Goal: Task Accomplishment & Management: Use online tool/utility

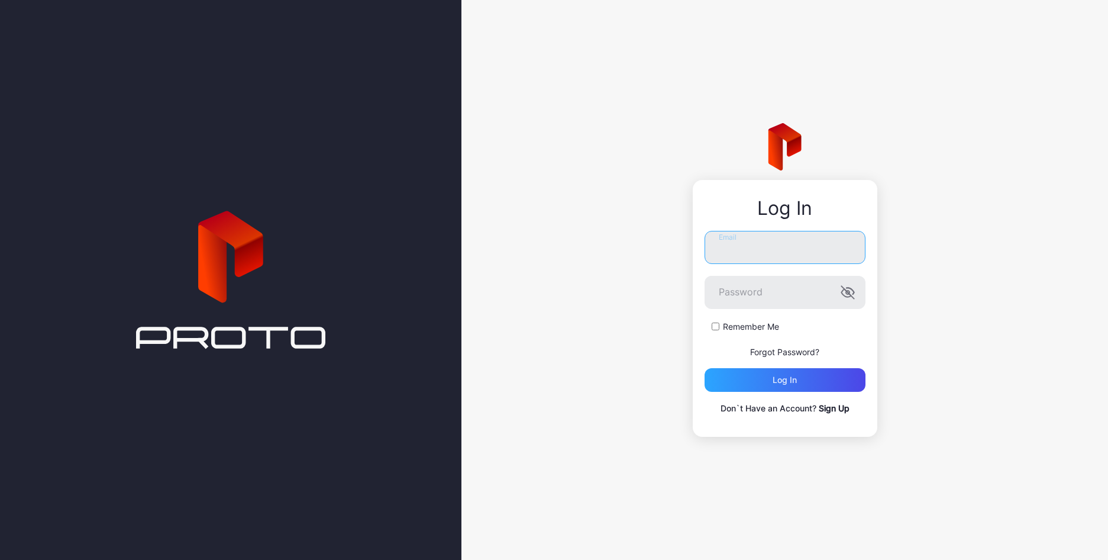
type input "**********"
click at [758, 379] on div "Log in" at bounding box center [785, 380] width 161 height 24
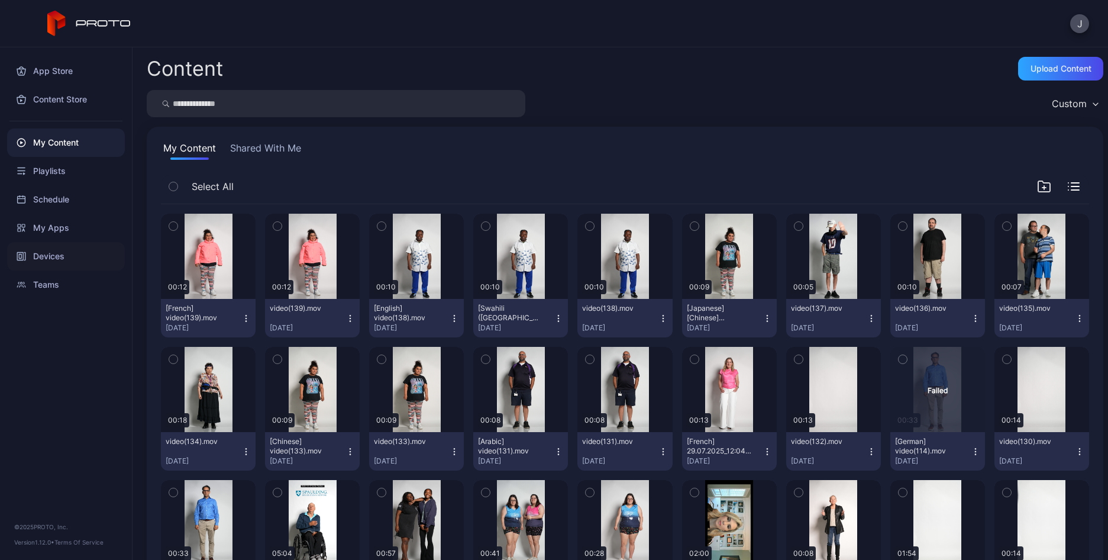
click at [62, 256] on div "Devices" at bounding box center [66, 256] width 118 height 28
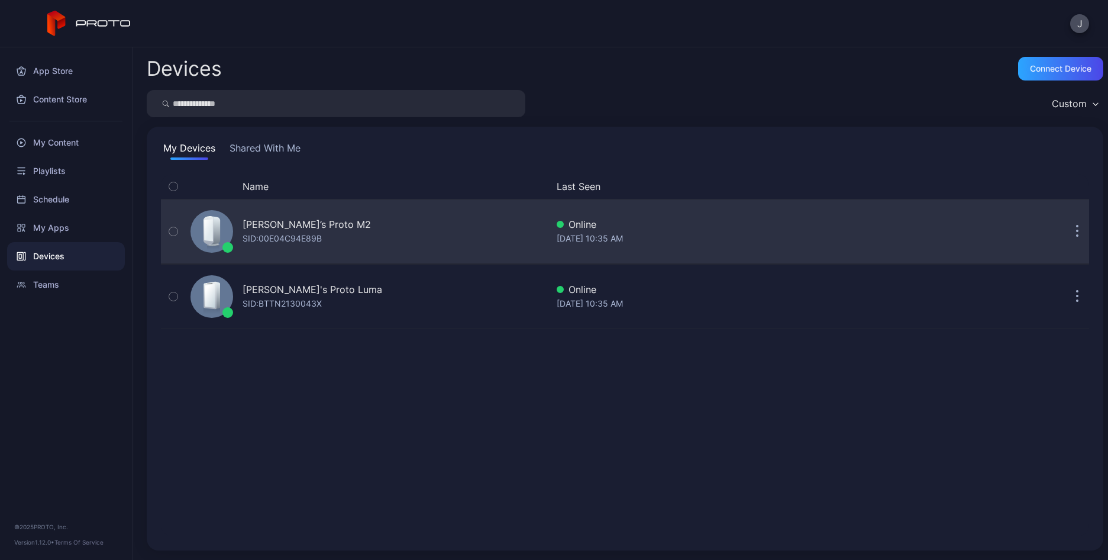
click at [297, 222] on div "[PERSON_NAME]’s Proto M2" at bounding box center [307, 224] width 128 height 14
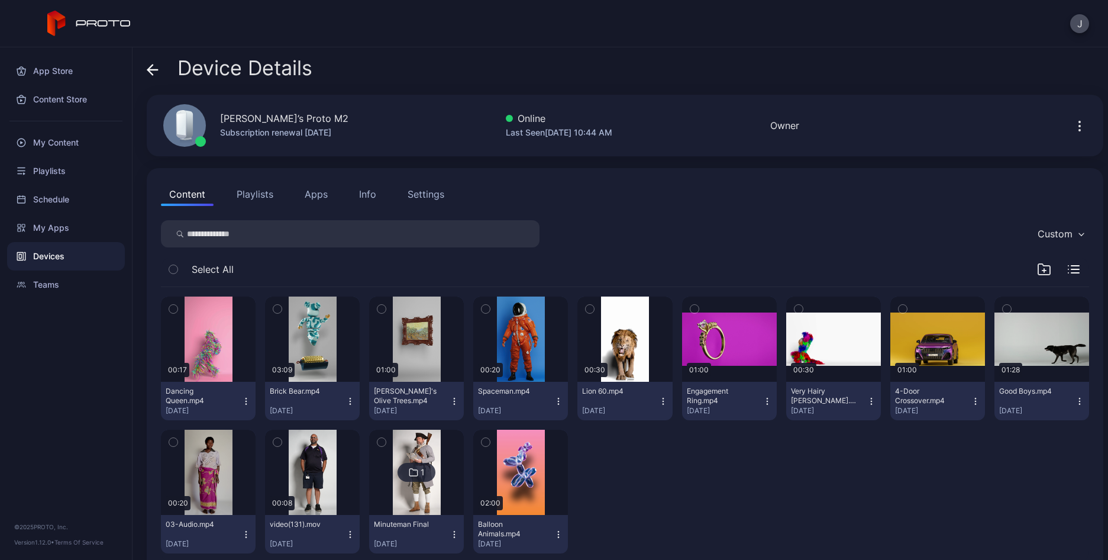
click at [246, 531] on icon "button" at bounding box center [245, 533] width 9 height 9
click at [206, 453] on button "Unassign" at bounding box center [207, 452] width 101 height 38
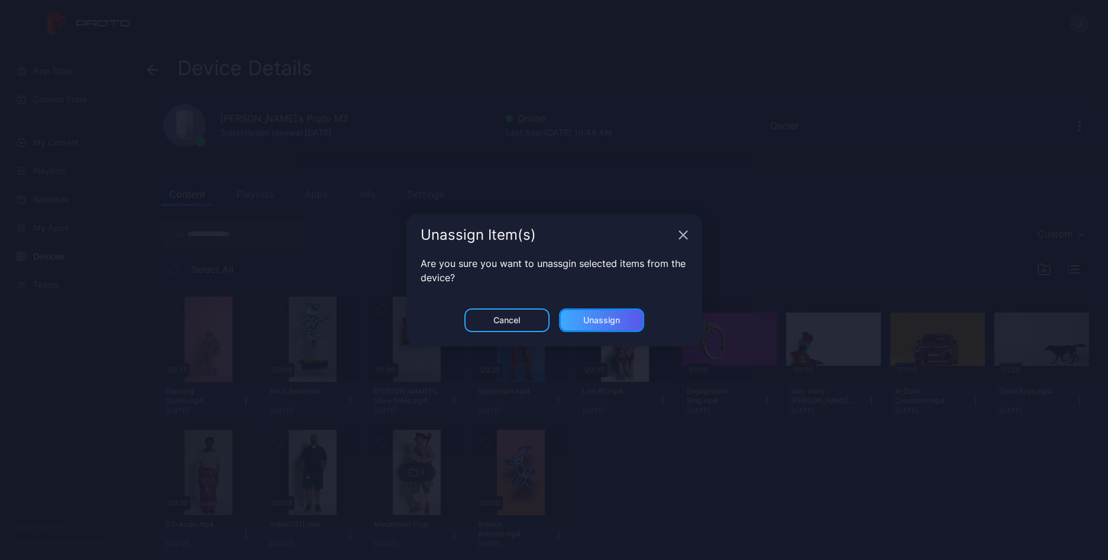
click at [599, 320] on div "Unassign" at bounding box center [601, 319] width 37 height 9
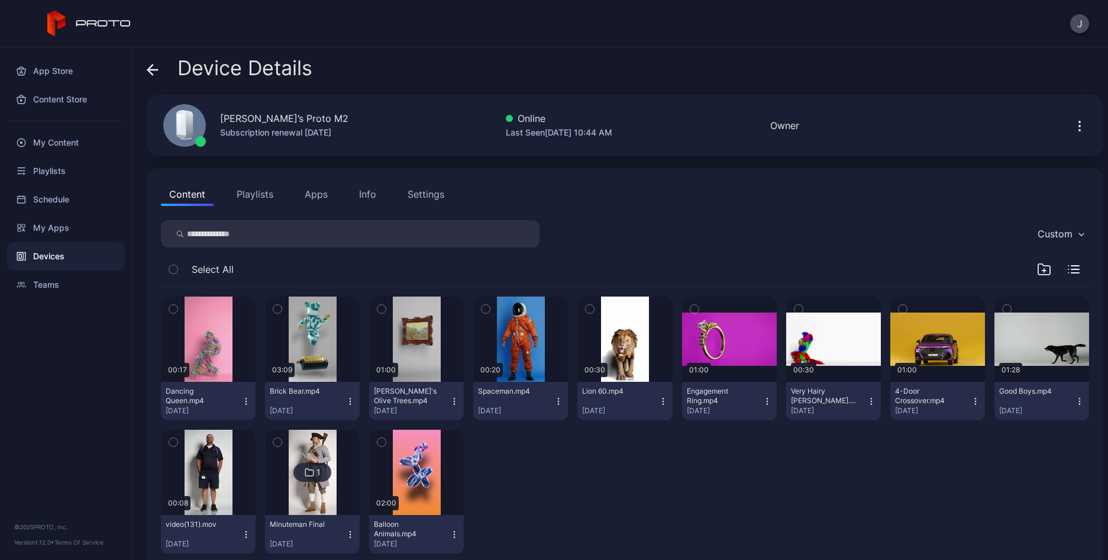
click at [243, 534] on icon "button" at bounding box center [245, 533] width 9 height 9
click at [205, 451] on button "Unassign" at bounding box center [207, 452] width 101 height 38
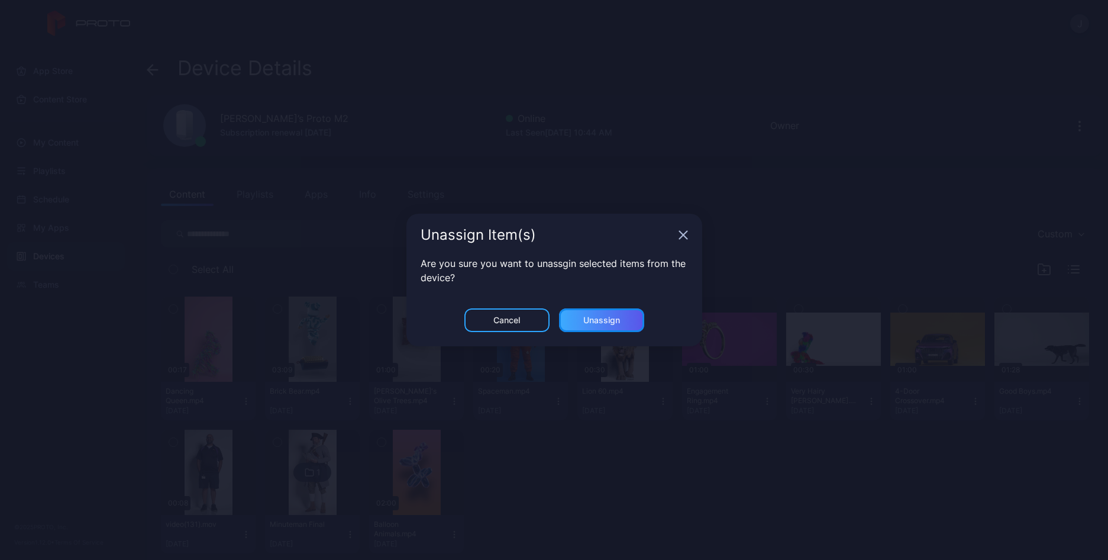
click at [630, 315] on div "Unassign" at bounding box center [601, 320] width 85 height 24
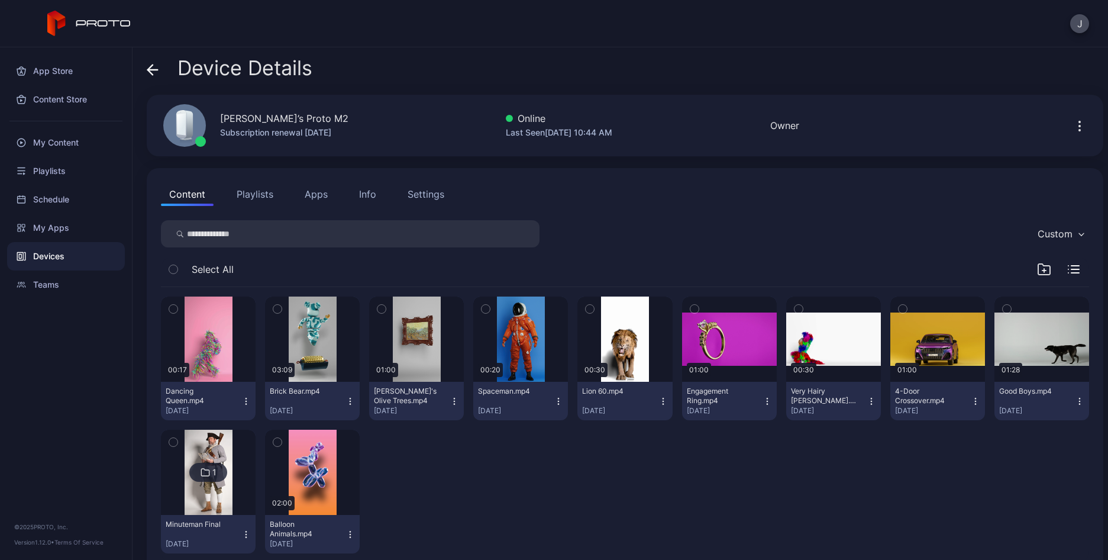
click at [257, 199] on button "Playlists" at bounding box center [254, 194] width 53 height 24
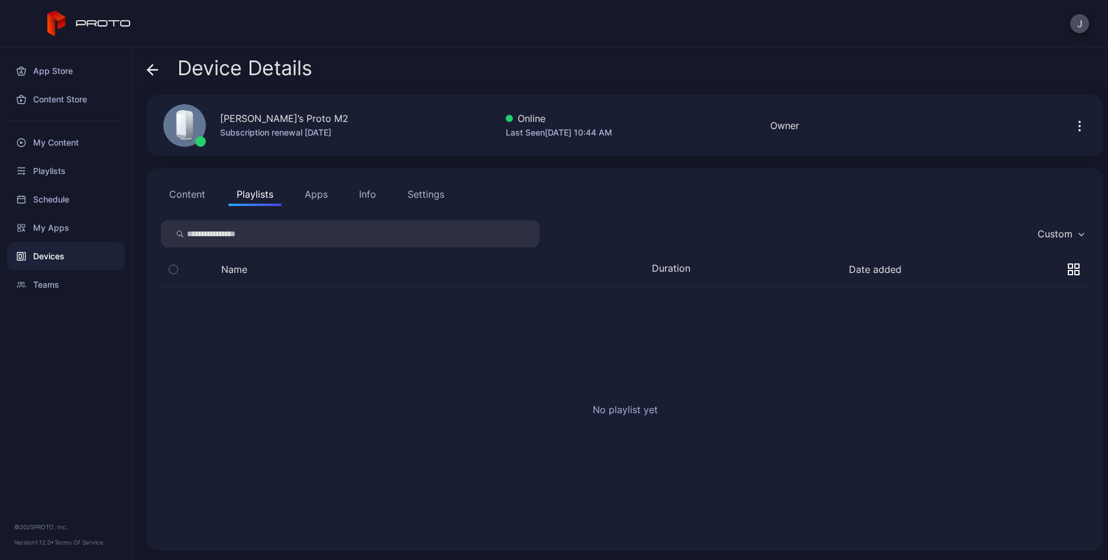
click at [318, 196] on button "Apps" at bounding box center [316, 194] width 40 height 24
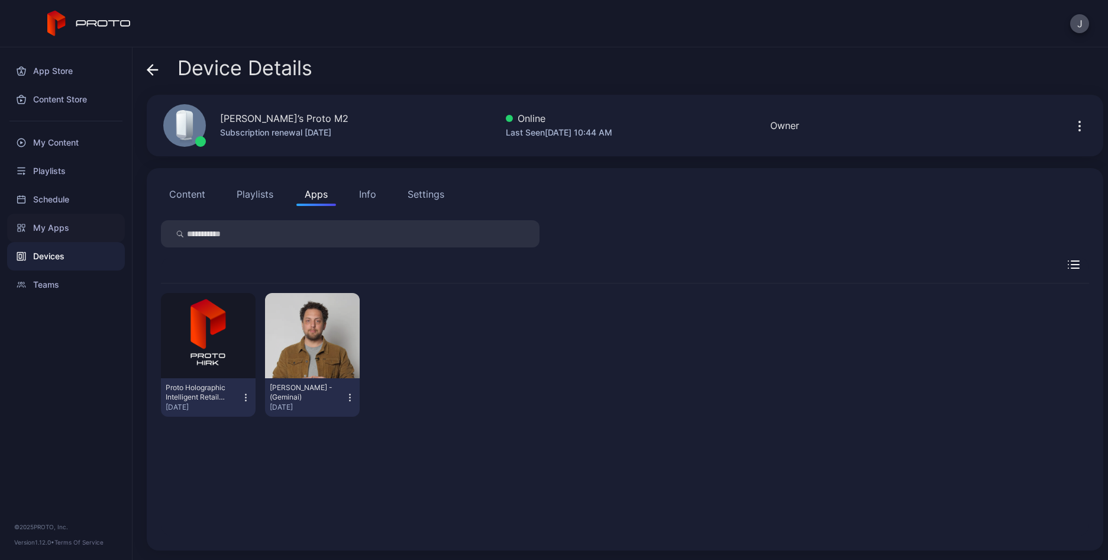
click at [50, 225] on div "My Apps" at bounding box center [66, 228] width 118 height 28
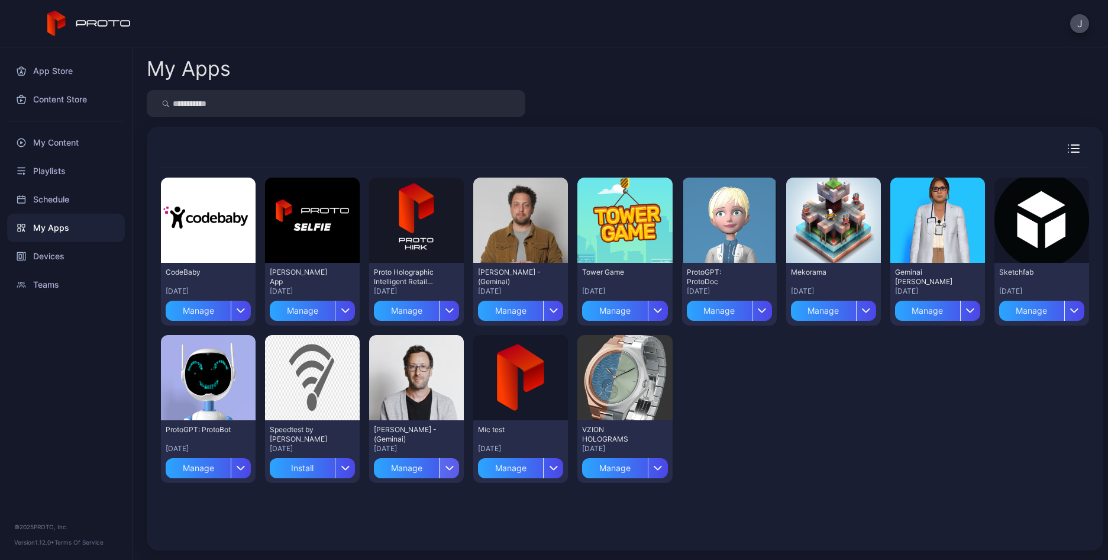
click at [445, 467] on icon "button" at bounding box center [449, 467] width 9 height 5
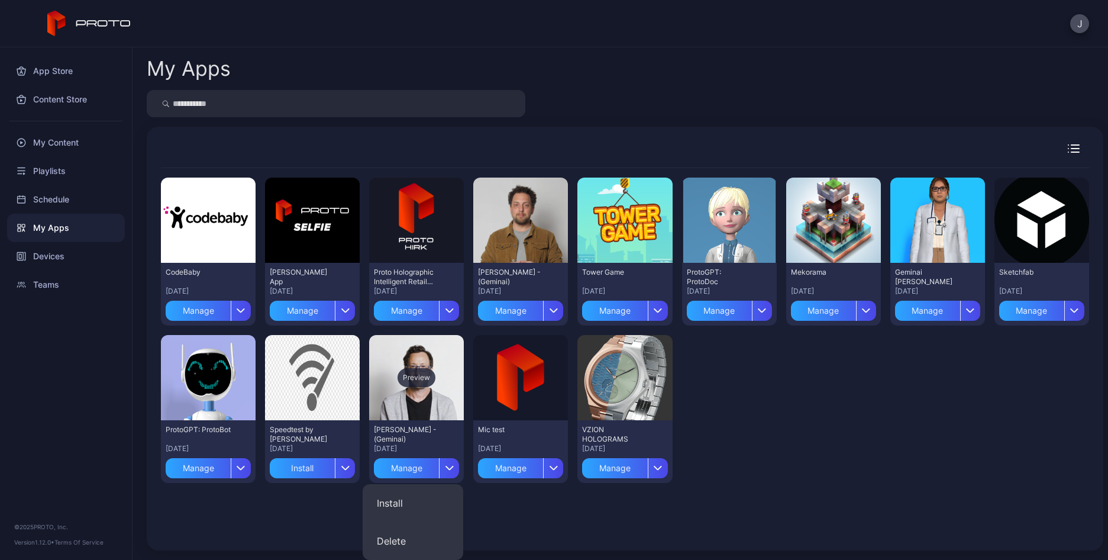
click at [413, 403] on div "Preview" at bounding box center [416, 377] width 95 height 85
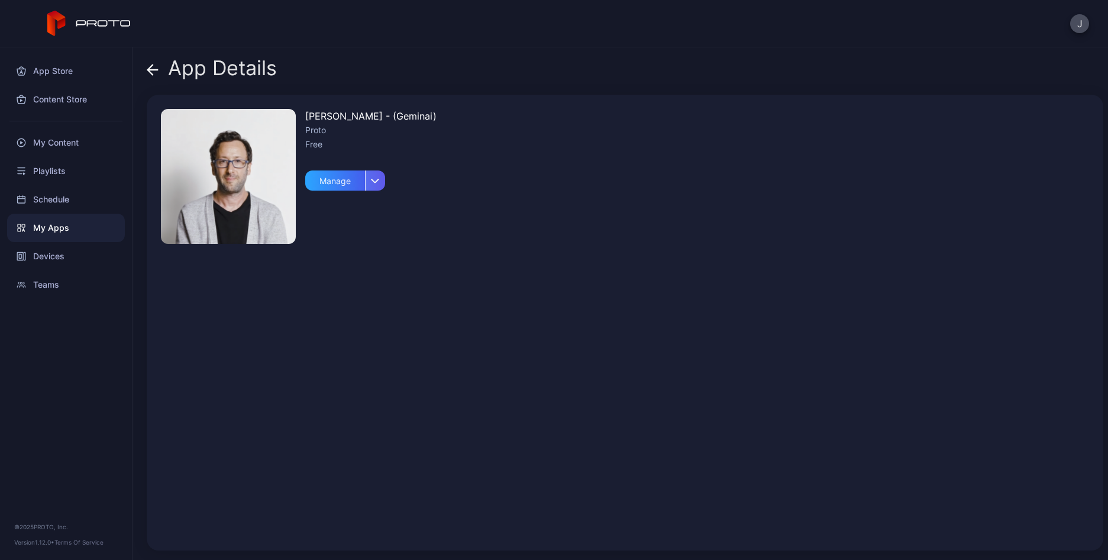
click at [377, 177] on div "button" at bounding box center [375, 180] width 20 height 20
click at [235, 183] on img at bounding box center [228, 176] width 135 height 135
click at [151, 71] on icon at bounding box center [153, 70] width 12 height 12
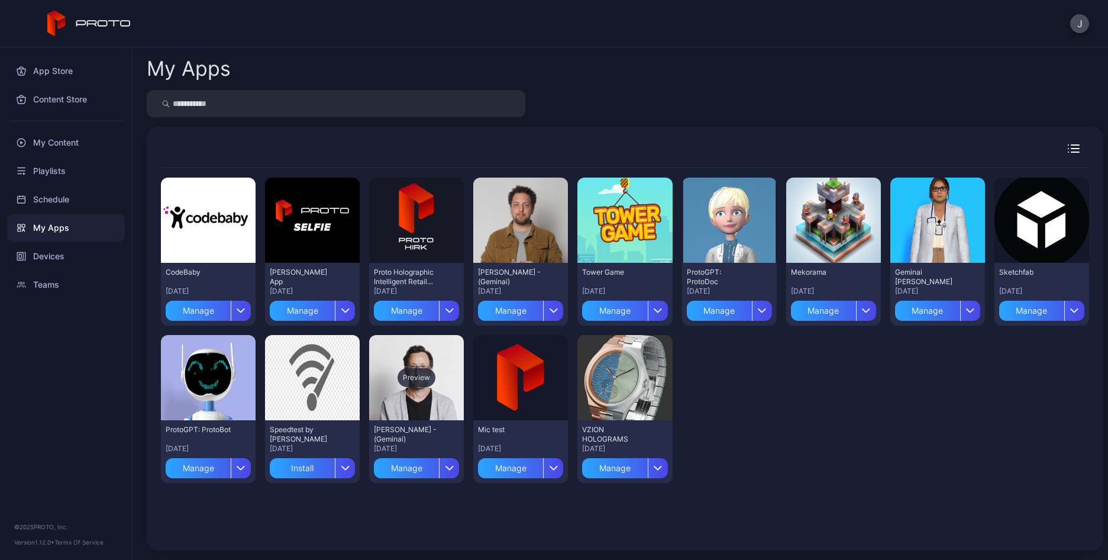
click at [424, 375] on div "Preview" at bounding box center [417, 377] width 38 height 19
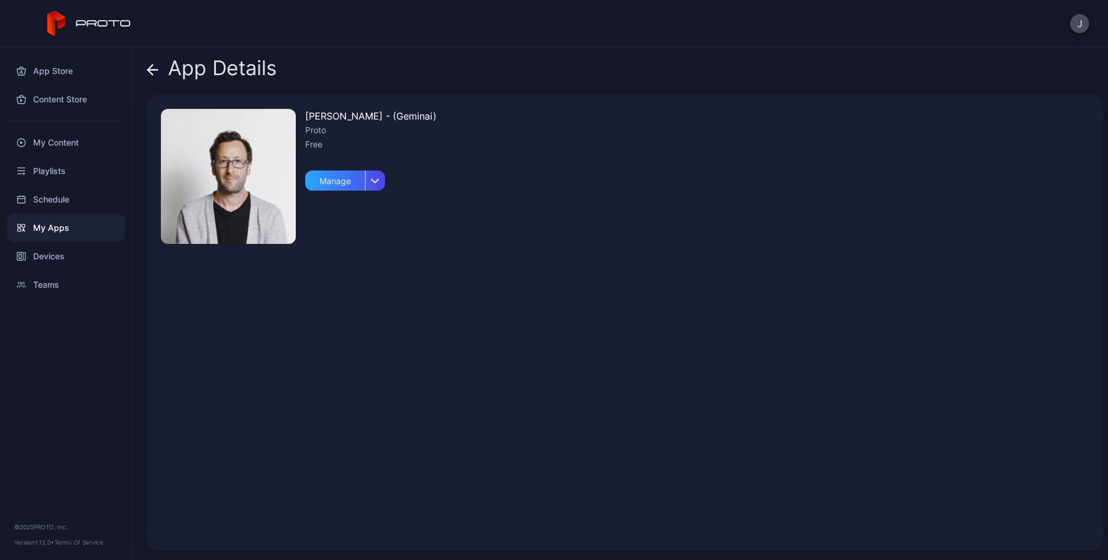
click at [229, 176] on img at bounding box center [228, 176] width 135 height 135
click at [151, 70] on icon at bounding box center [153, 70] width 10 height 0
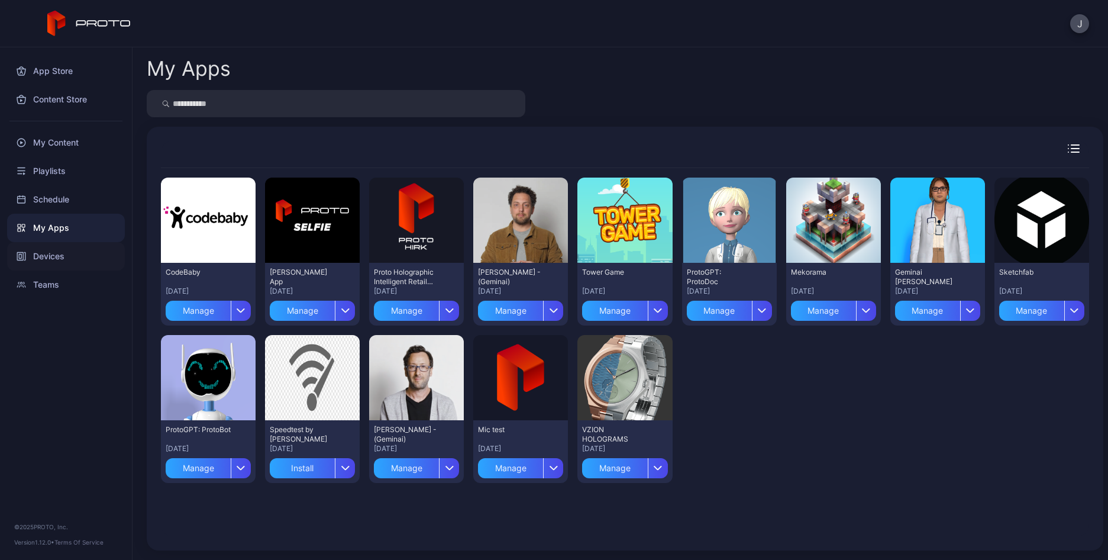
click at [40, 252] on div "Devices" at bounding box center [66, 256] width 118 height 28
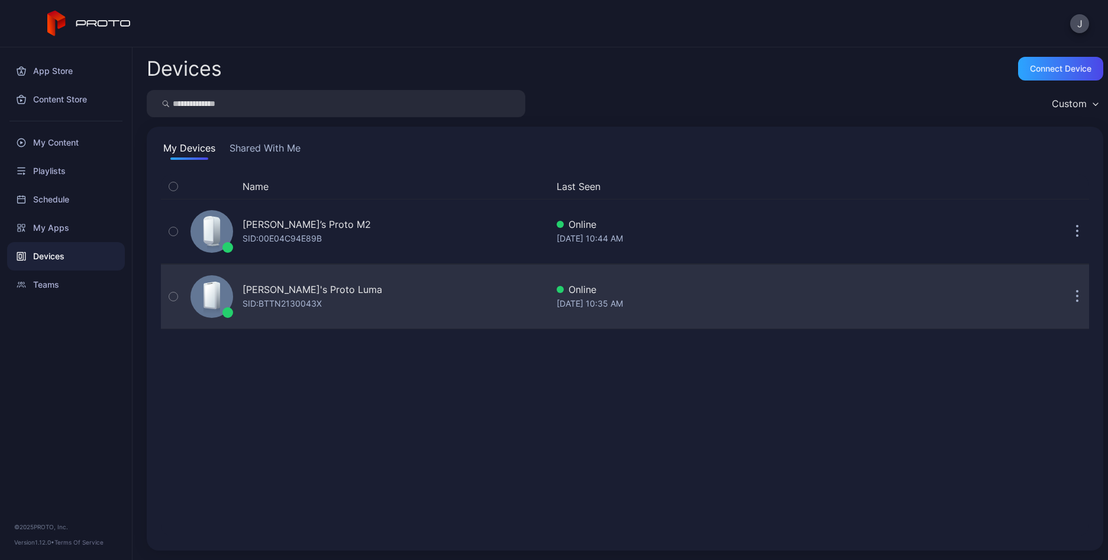
click at [290, 299] on div "SID: BTTN2130043X" at bounding box center [282, 303] width 79 height 14
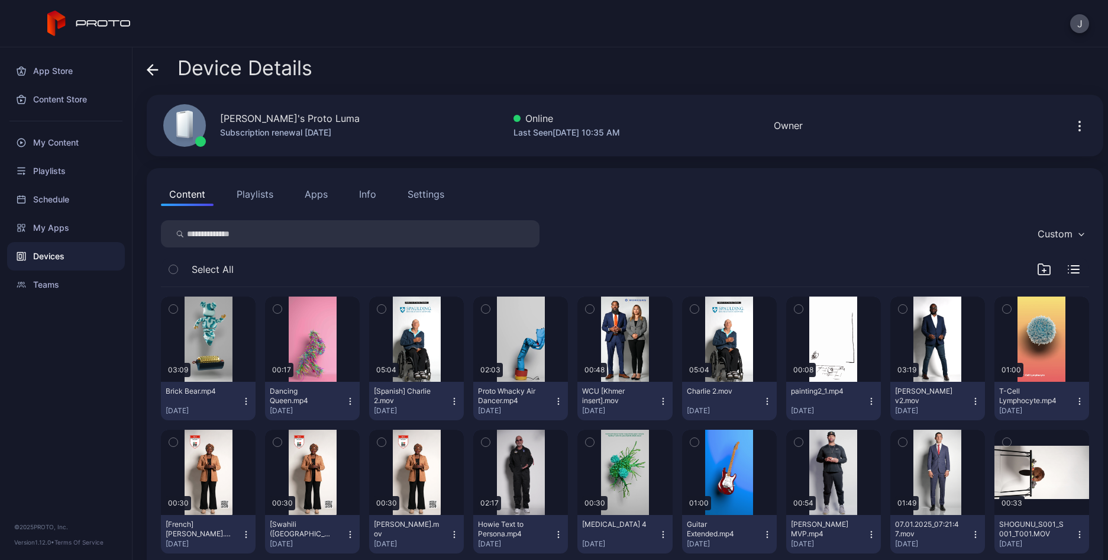
click at [450, 399] on icon "button" at bounding box center [454, 400] width 9 height 9
click at [398, 441] on button "Unassign" at bounding box center [413, 445] width 101 height 38
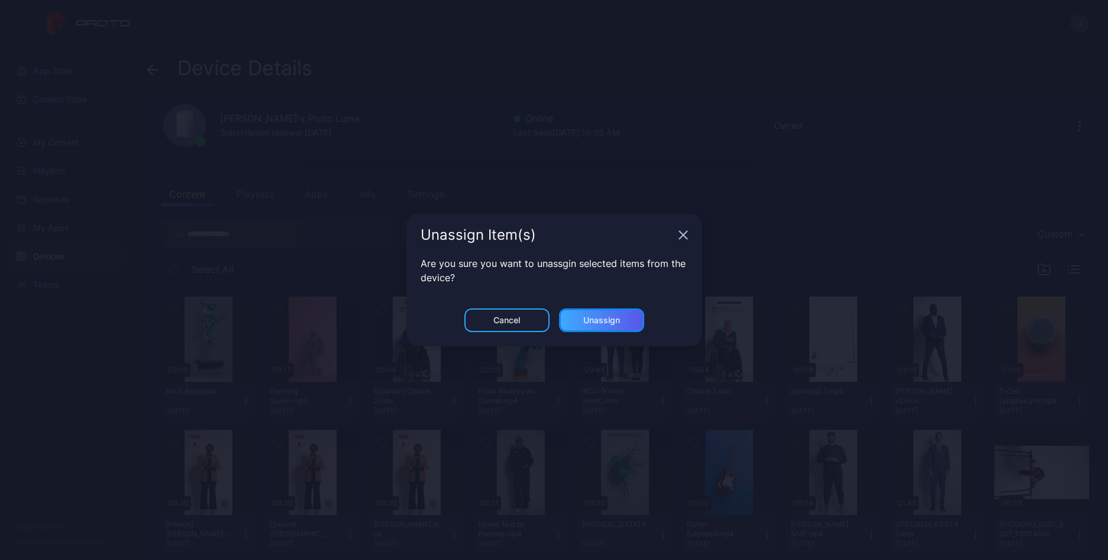
click at [611, 318] on div "Unassign" at bounding box center [601, 319] width 37 height 9
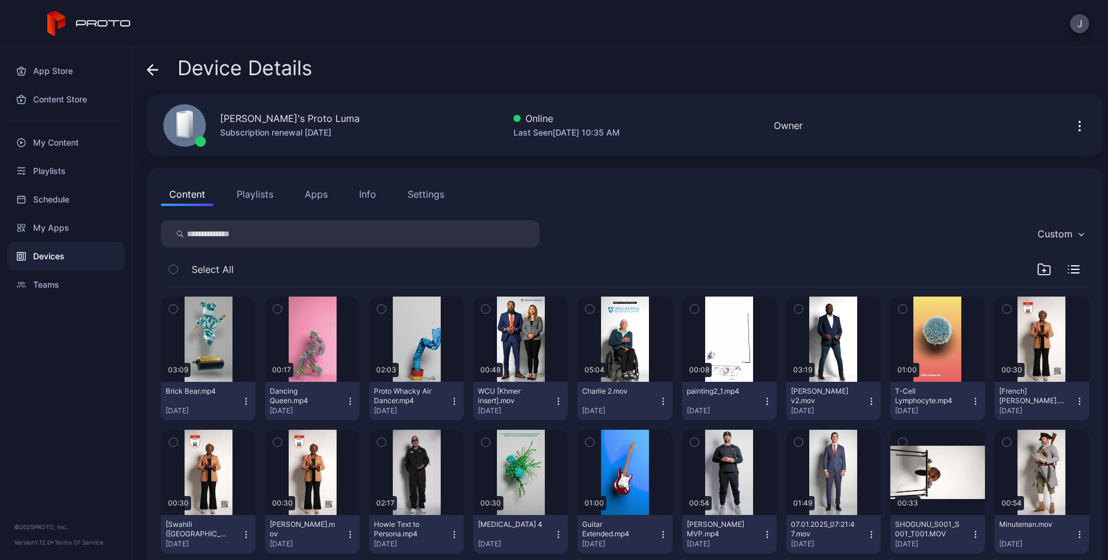
click at [558, 398] on icon "button" at bounding box center [558, 398] width 1 height 1
click at [508, 438] on button "Unassign" at bounding box center [515, 445] width 101 height 38
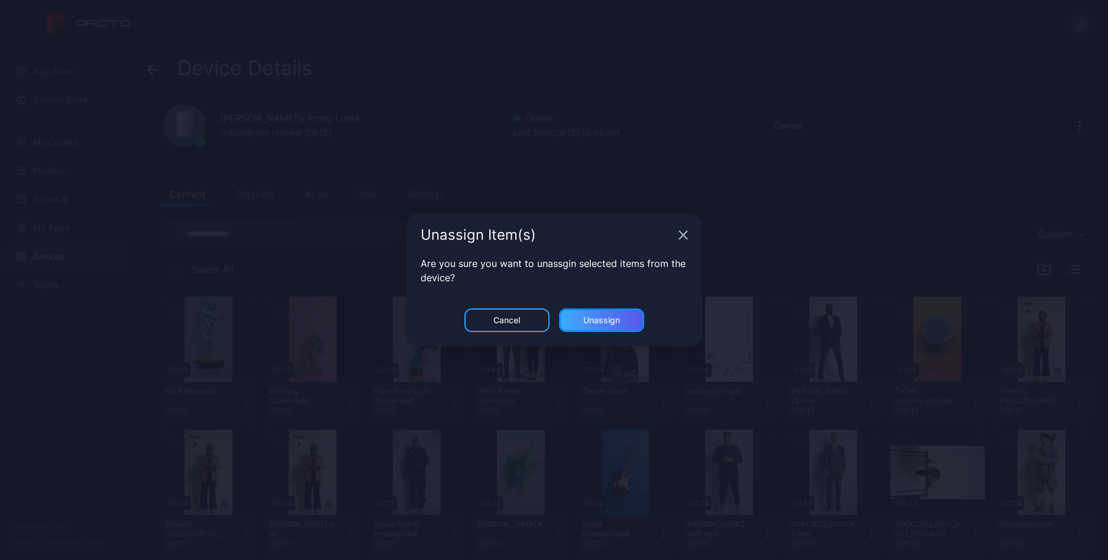
click at [608, 322] on div "Unassign" at bounding box center [601, 319] width 37 height 9
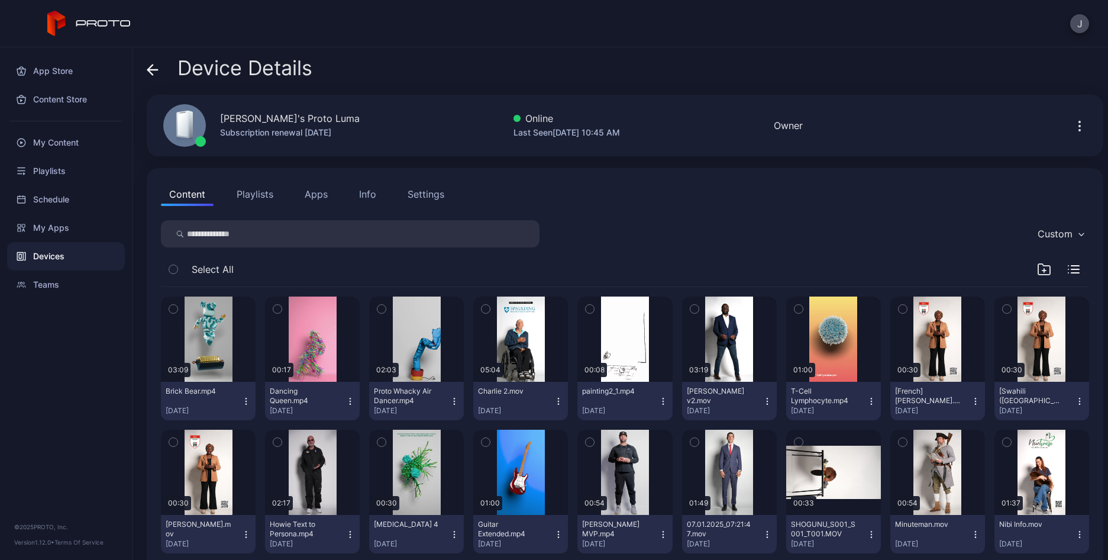
click at [555, 408] on button "Charlie 2.mov [DATE]" at bounding box center [520, 401] width 95 height 38
click at [503, 448] on button "Unassign" at bounding box center [515, 445] width 101 height 38
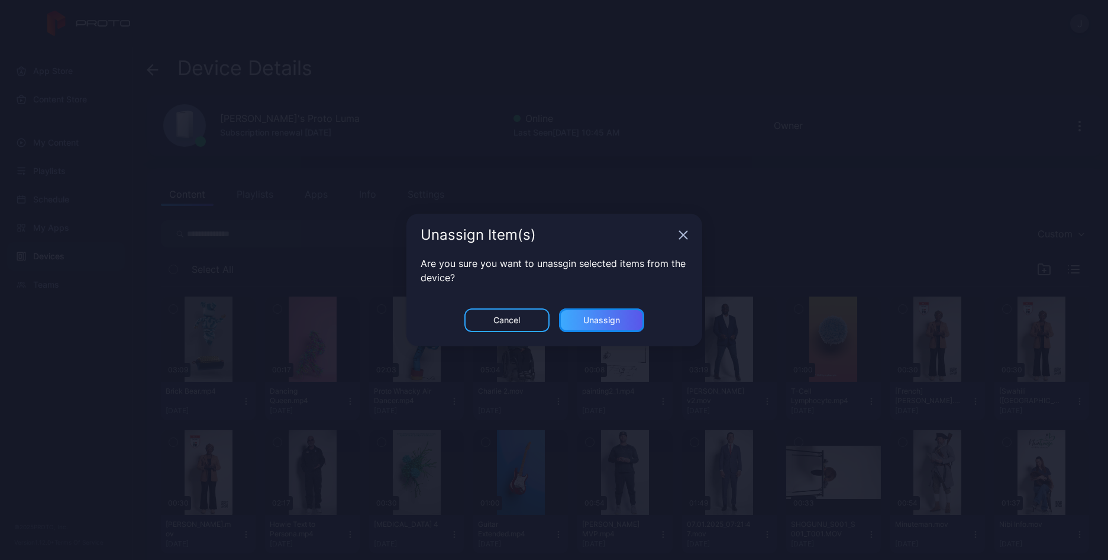
click at [609, 321] on div "Unassign" at bounding box center [601, 319] width 37 height 9
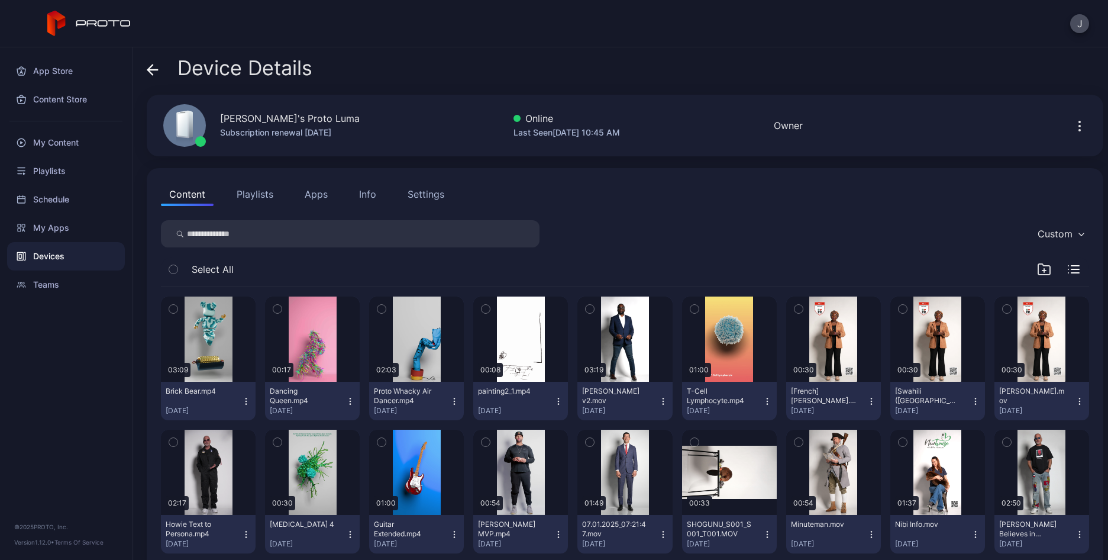
click at [658, 402] on icon "button" at bounding box center [662, 400] width 9 height 9
click at [599, 445] on button "Unassign" at bounding box center [617, 445] width 101 height 38
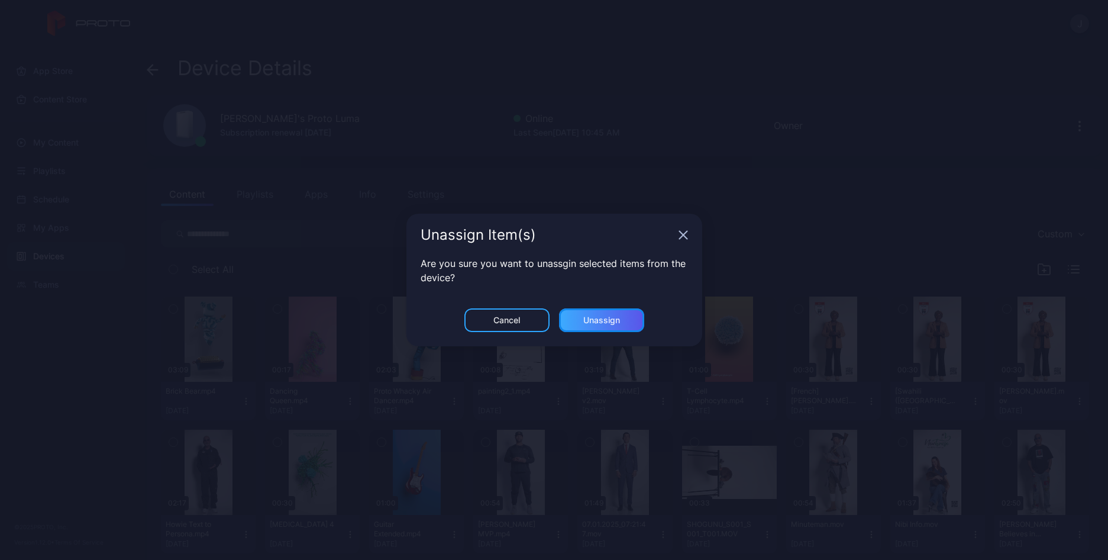
click at [630, 318] on div "Unassign" at bounding box center [601, 320] width 85 height 24
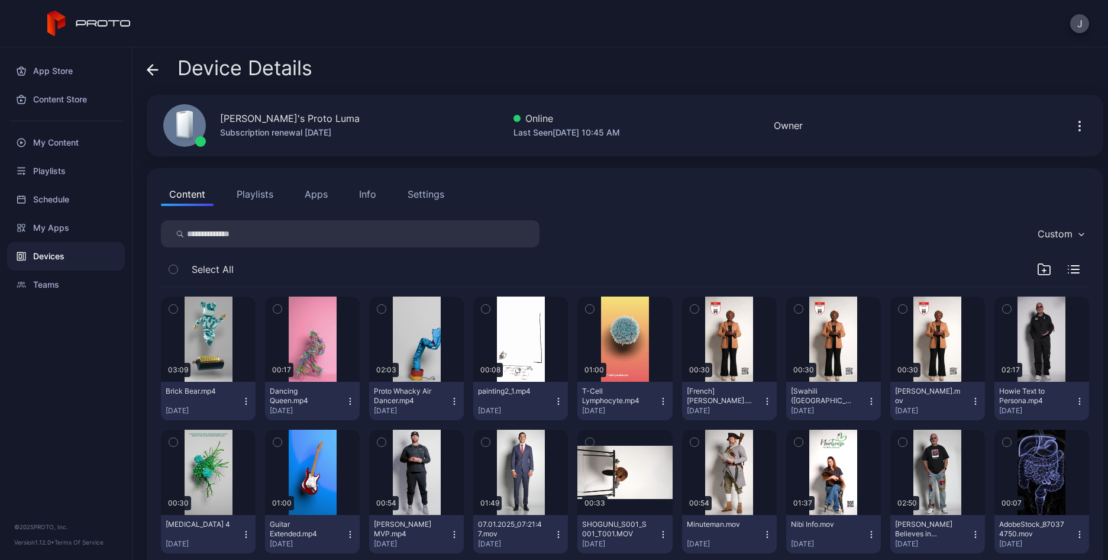
click at [763, 402] on icon "button" at bounding box center [767, 400] width 9 height 9
click at [706, 451] on button "Unassign" at bounding box center [720, 445] width 101 height 38
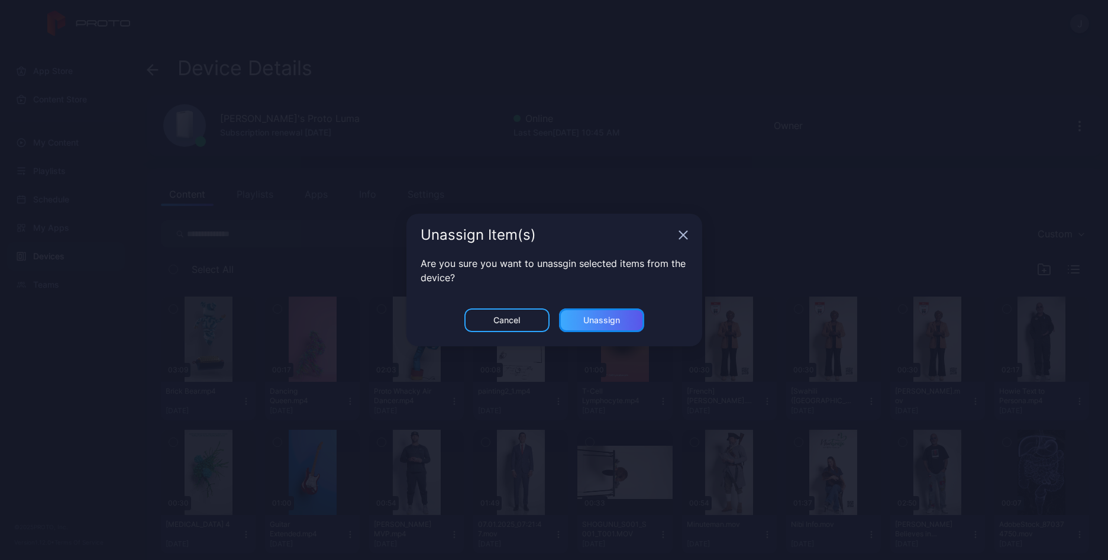
click at [620, 327] on div "Unassign" at bounding box center [601, 320] width 85 height 24
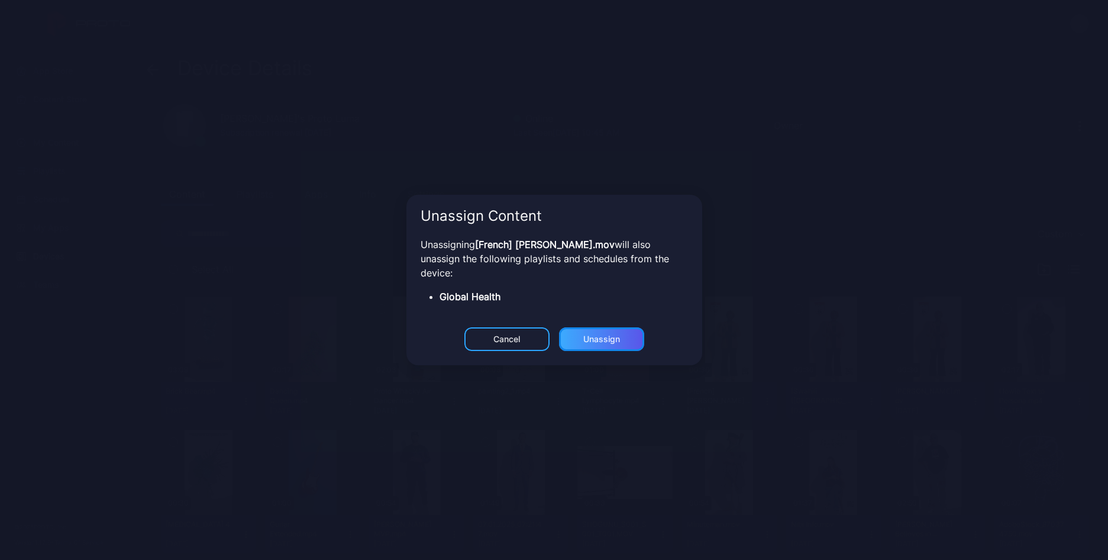
click at [608, 325] on div "Unassign" at bounding box center [601, 319] width 37 height 9
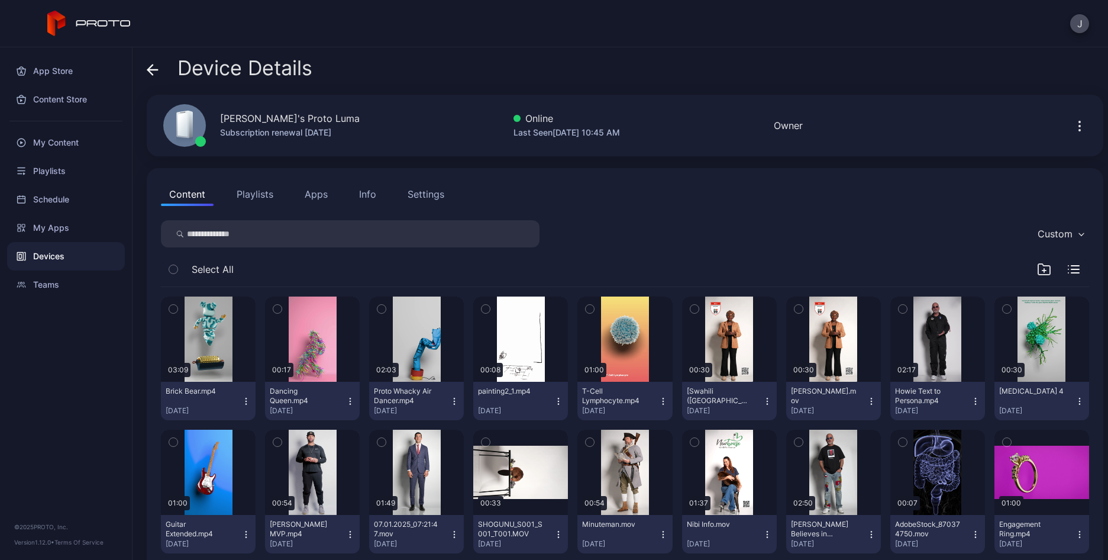
click at [763, 402] on icon "button" at bounding box center [767, 400] width 9 height 9
click at [720, 444] on button "Unassign" at bounding box center [720, 445] width 101 height 38
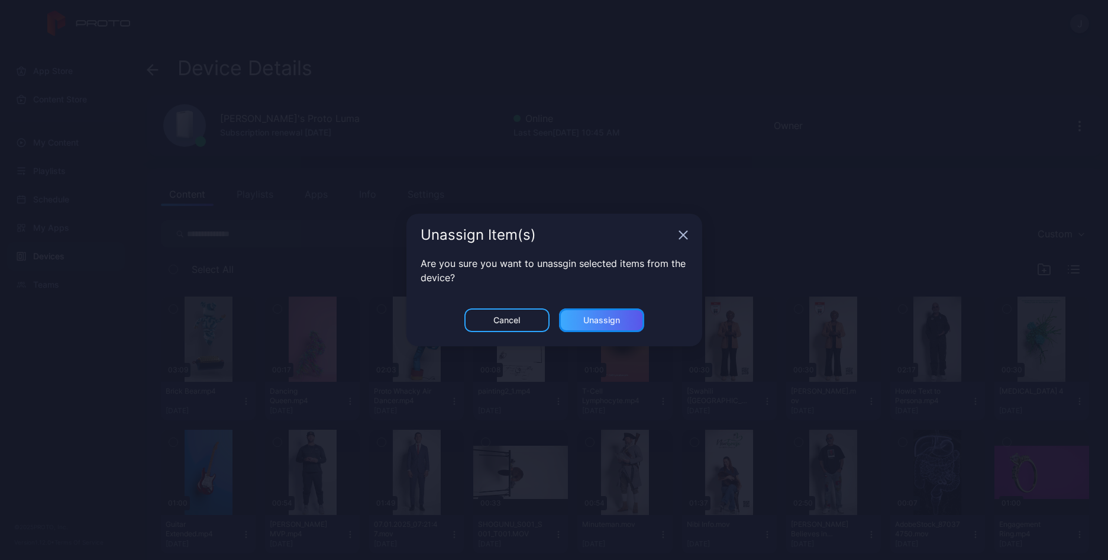
click at [624, 319] on div "Unassign" at bounding box center [601, 320] width 85 height 24
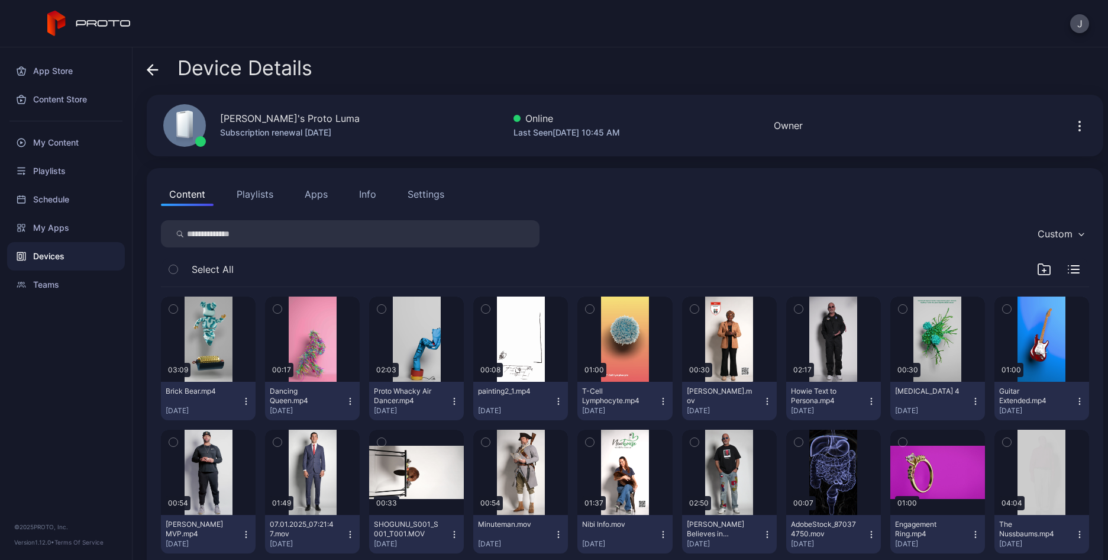
click at [754, 406] on button "[PERSON_NAME].mov [DATE]" at bounding box center [729, 401] width 95 height 38
click at [715, 442] on button "Unassign" at bounding box center [720, 445] width 101 height 38
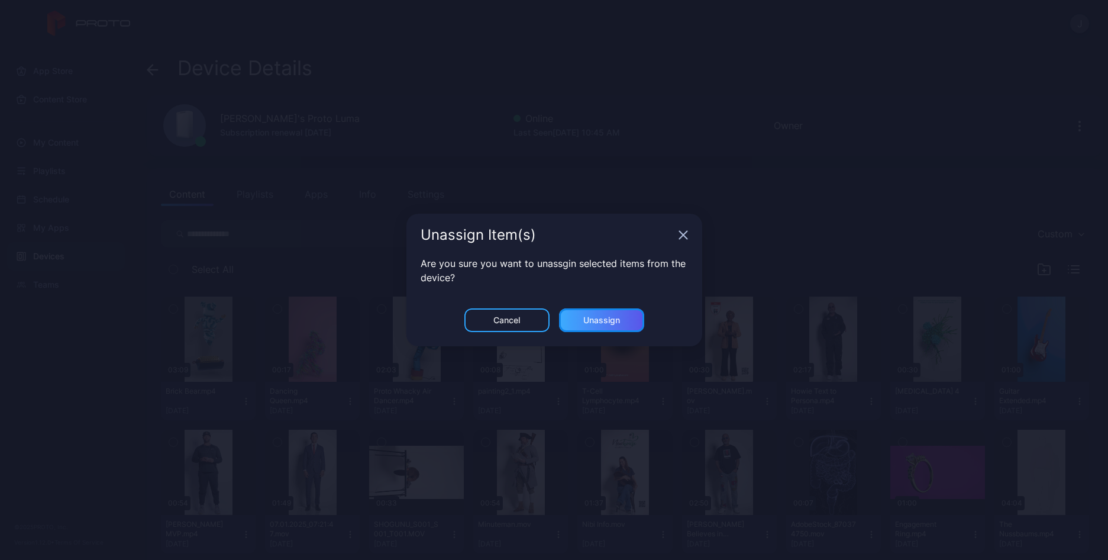
click at [618, 323] on div "Unassign" at bounding box center [601, 319] width 37 height 9
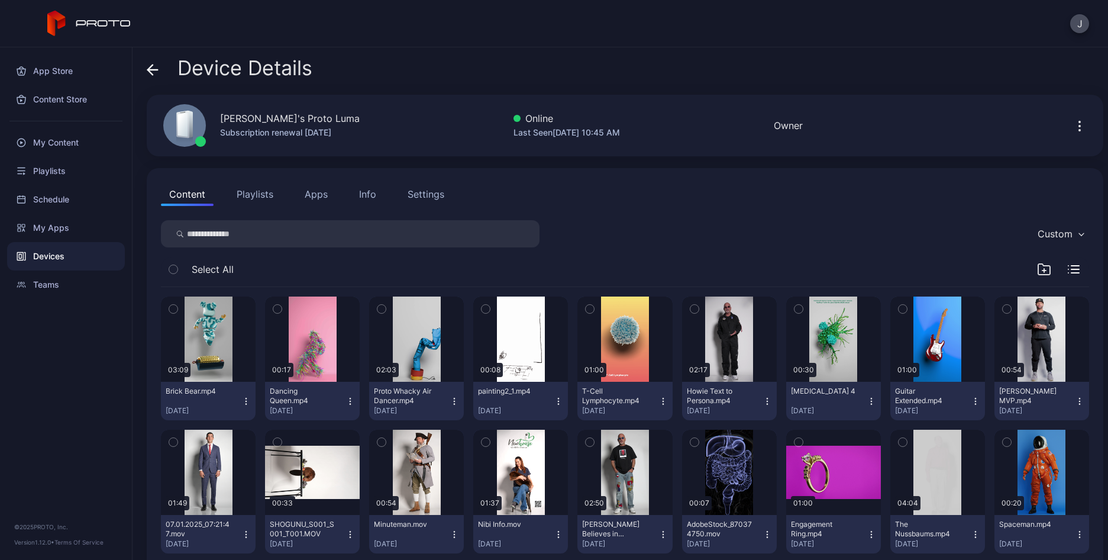
click at [239, 533] on div "07.01.2025_07:21:47.mov [DATE]" at bounding box center [204, 533] width 76 height 29
click at [202, 449] on button "Unassign" at bounding box center [207, 452] width 101 height 38
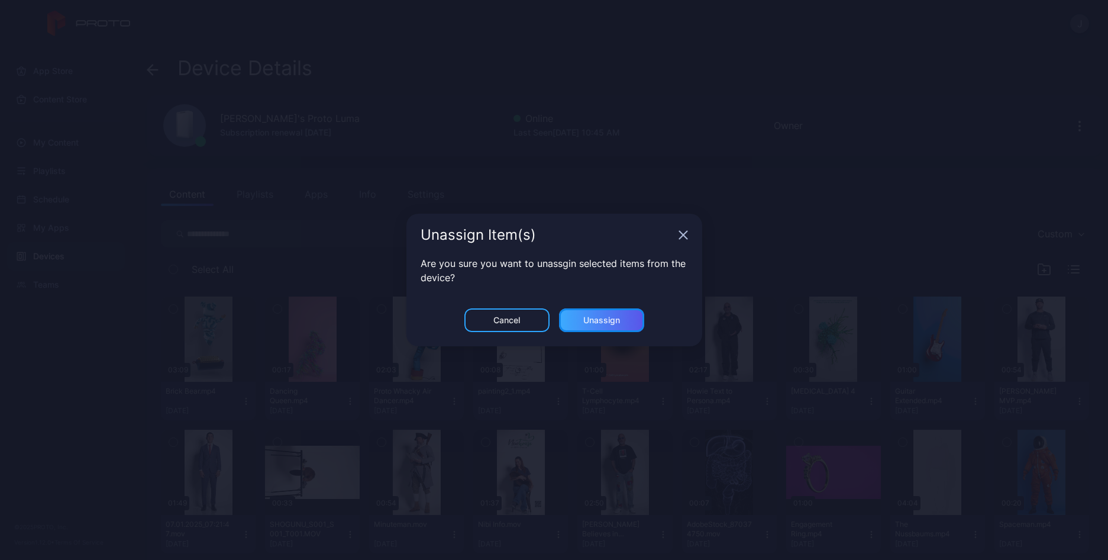
click at [631, 319] on div "Unassign" at bounding box center [601, 320] width 85 height 24
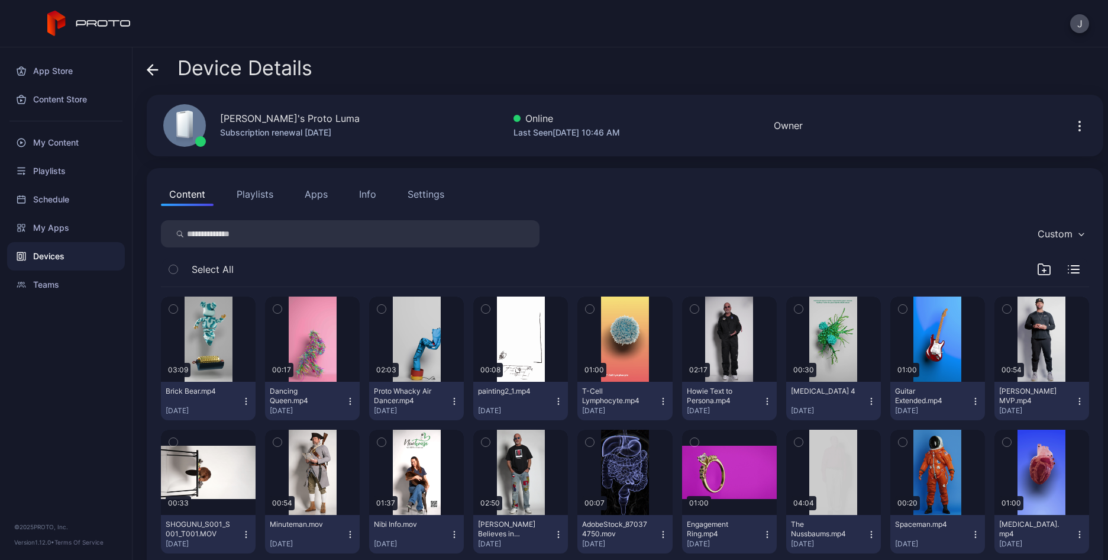
click at [451, 534] on icon "button" at bounding box center [454, 533] width 9 height 9
click at [421, 446] on button "Unassign" at bounding box center [413, 452] width 101 height 38
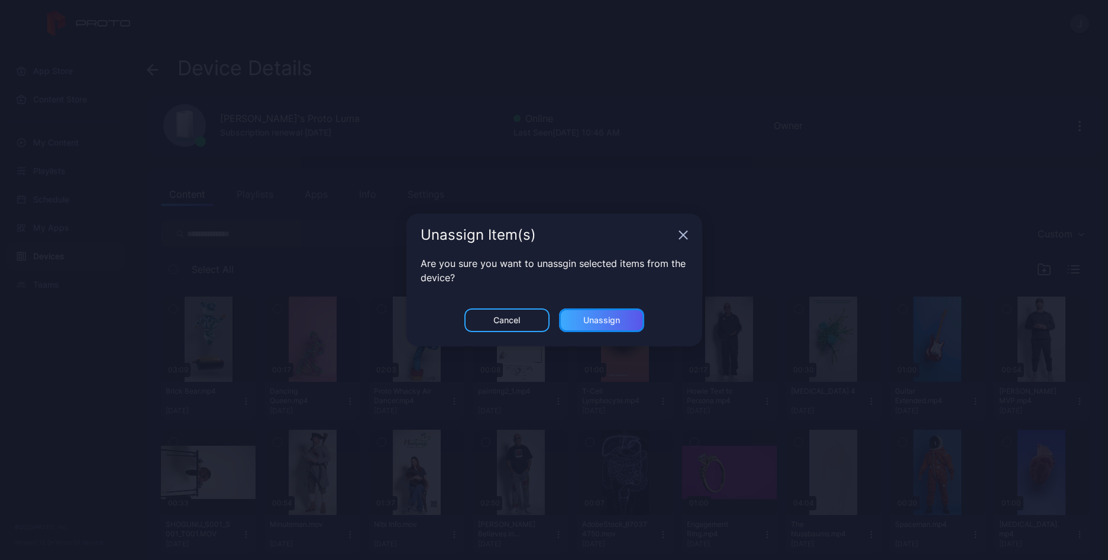
click at [622, 318] on div "Unassign" at bounding box center [601, 320] width 85 height 24
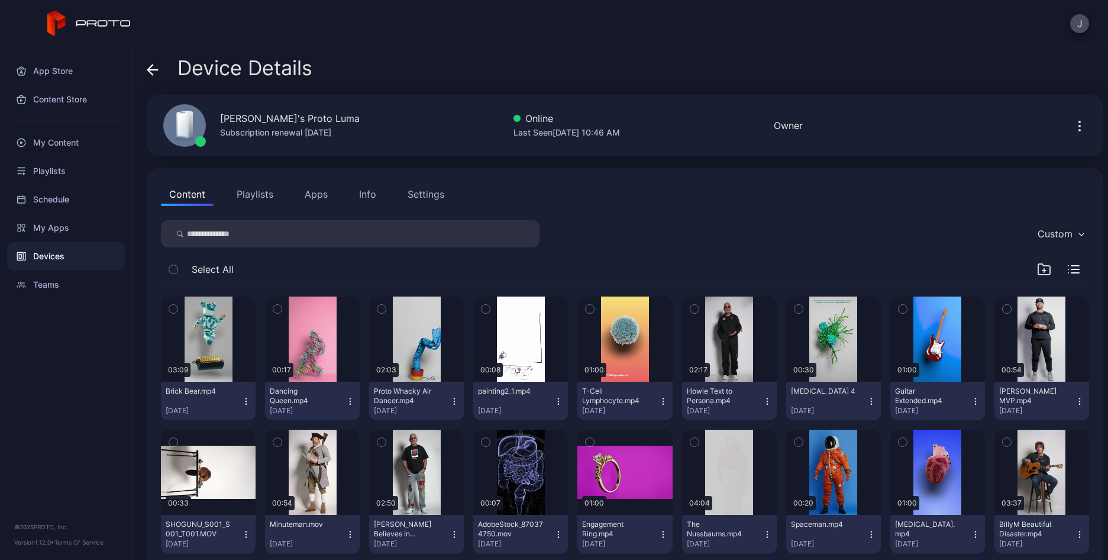
click at [554, 532] on icon "button" at bounding box center [558, 533] width 9 height 9
click at [505, 451] on button "Unassign" at bounding box center [515, 452] width 101 height 38
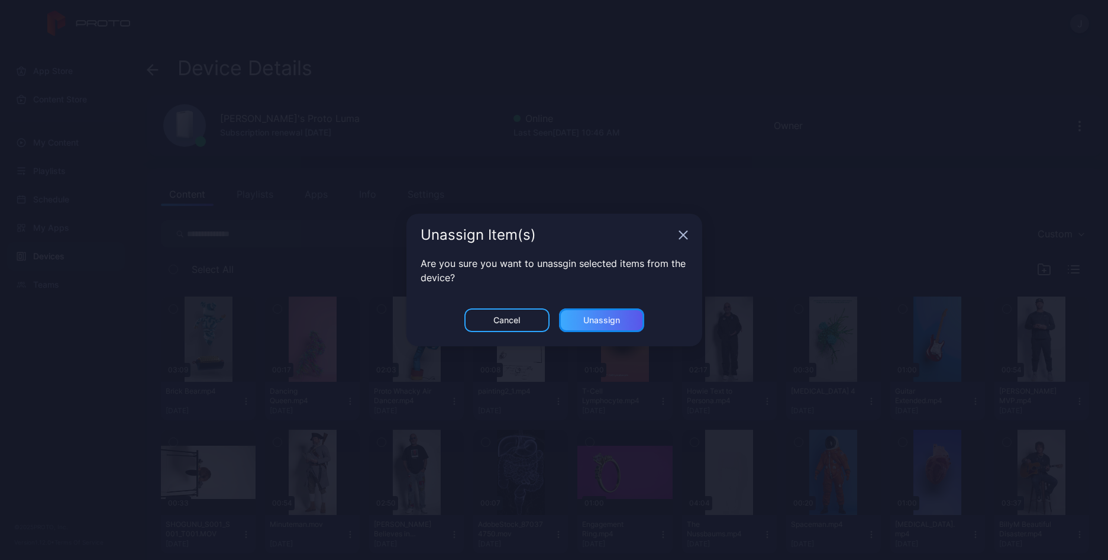
click at [611, 324] on div "Unassign" at bounding box center [601, 319] width 37 height 9
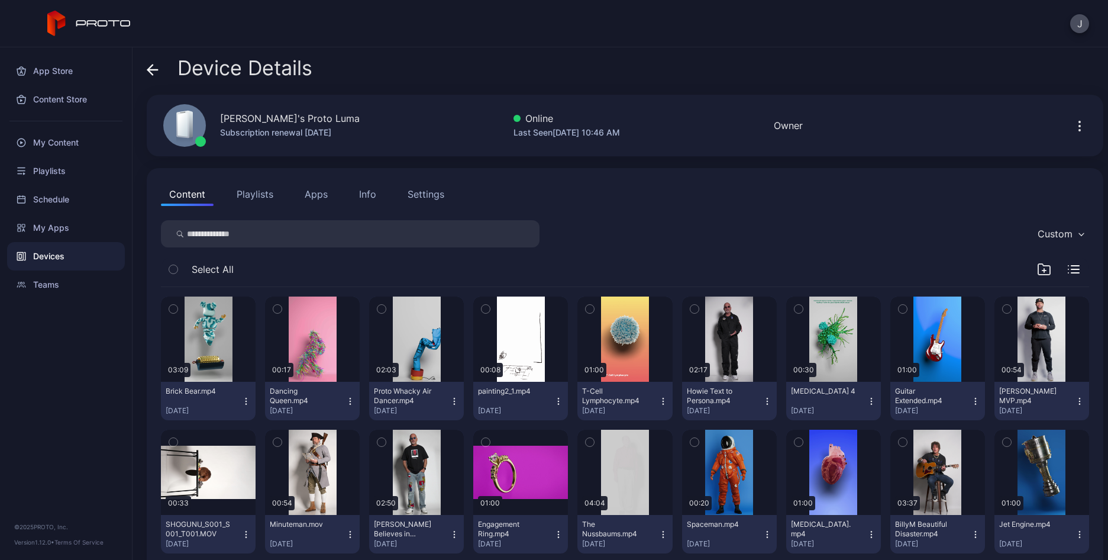
click at [314, 189] on button "Apps" at bounding box center [316, 194] width 40 height 24
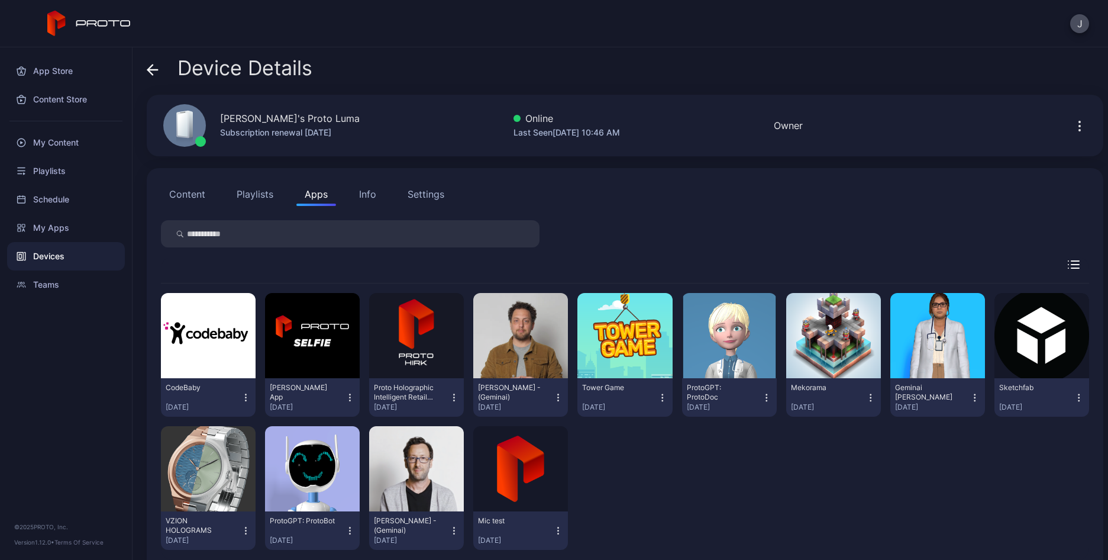
click at [657, 396] on icon "button" at bounding box center [662, 398] width 11 height 12
click at [606, 440] on button "Uninstall" at bounding box center [617, 437] width 101 height 38
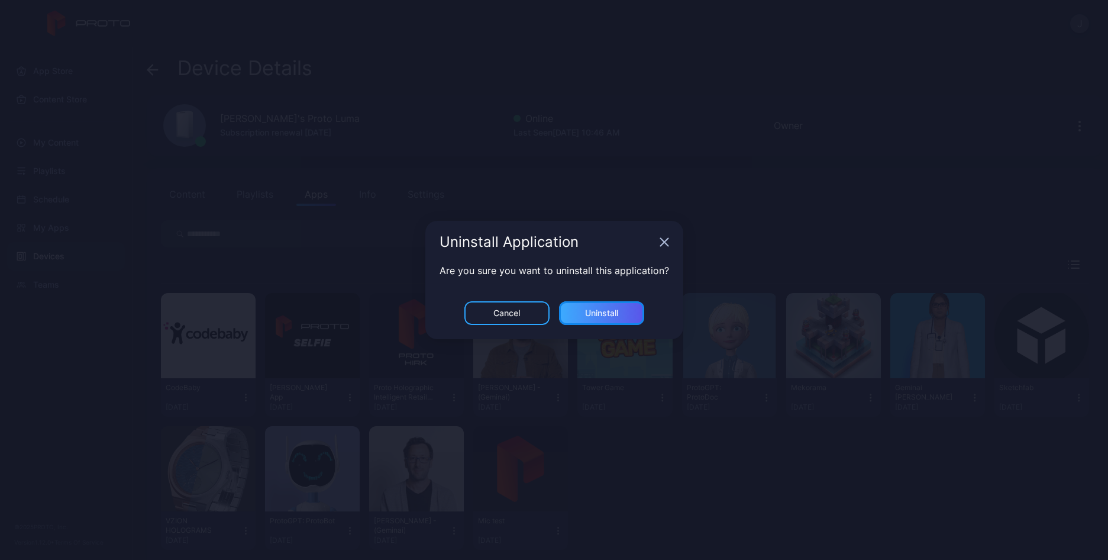
click at [616, 306] on div "Uninstall" at bounding box center [601, 313] width 85 height 24
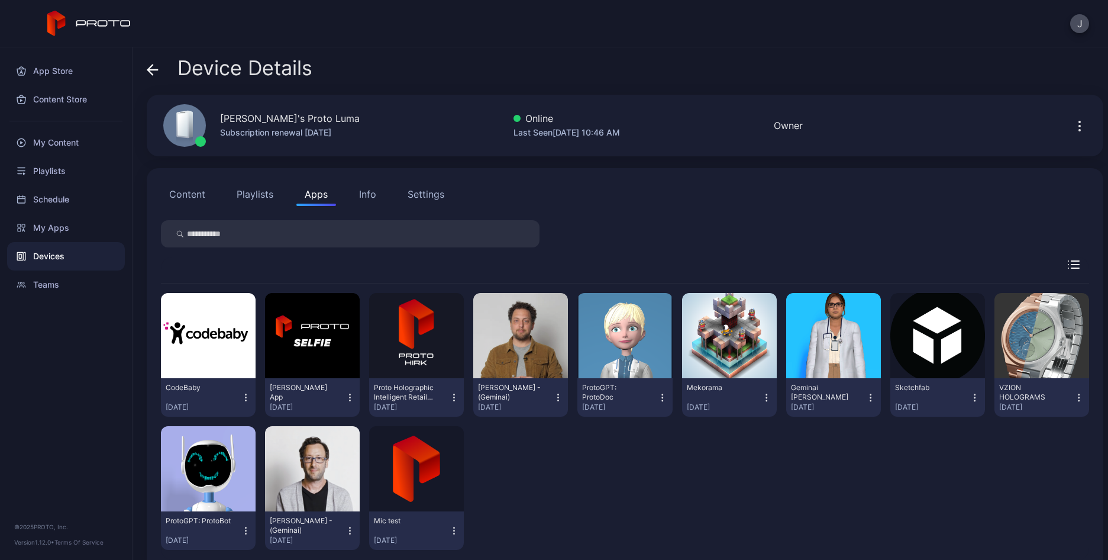
click at [761, 399] on icon "button" at bounding box center [766, 398] width 11 height 12
click at [714, 435] on button "Uninstall" at bounding box center [720, 437] width 101 height 38
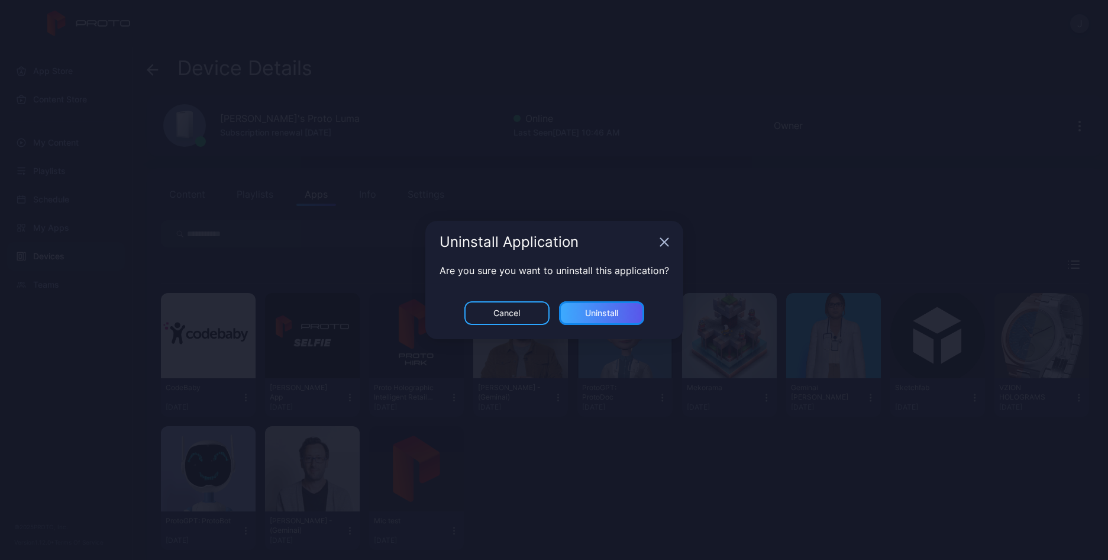
click at [607, 308] on div "Uninstall" at bounding box center [601, 312] width 33 height 9
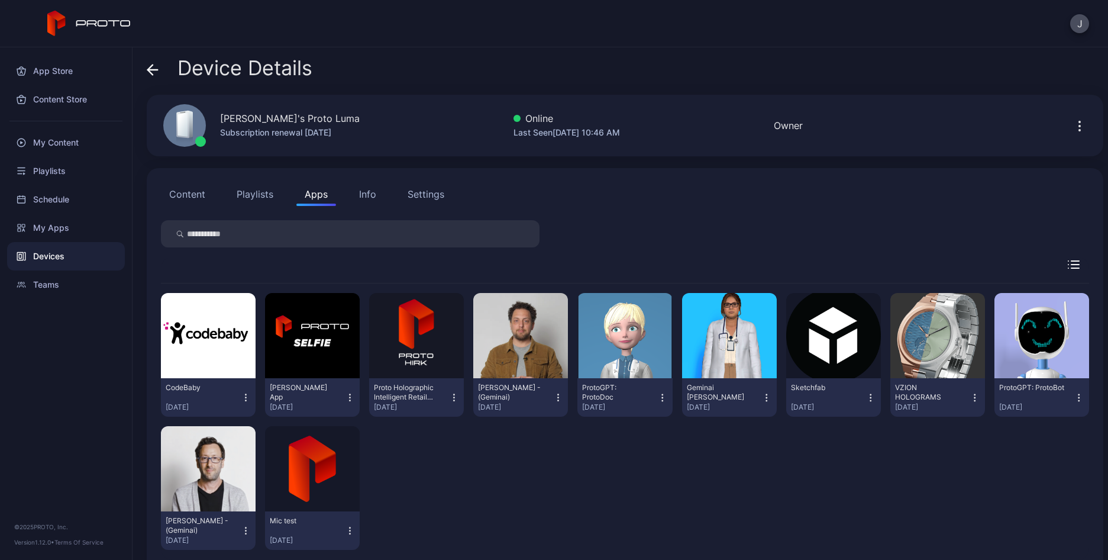
click at [42, 256] on div "Devices" at bounding box center [66, 256] width 118 height 28
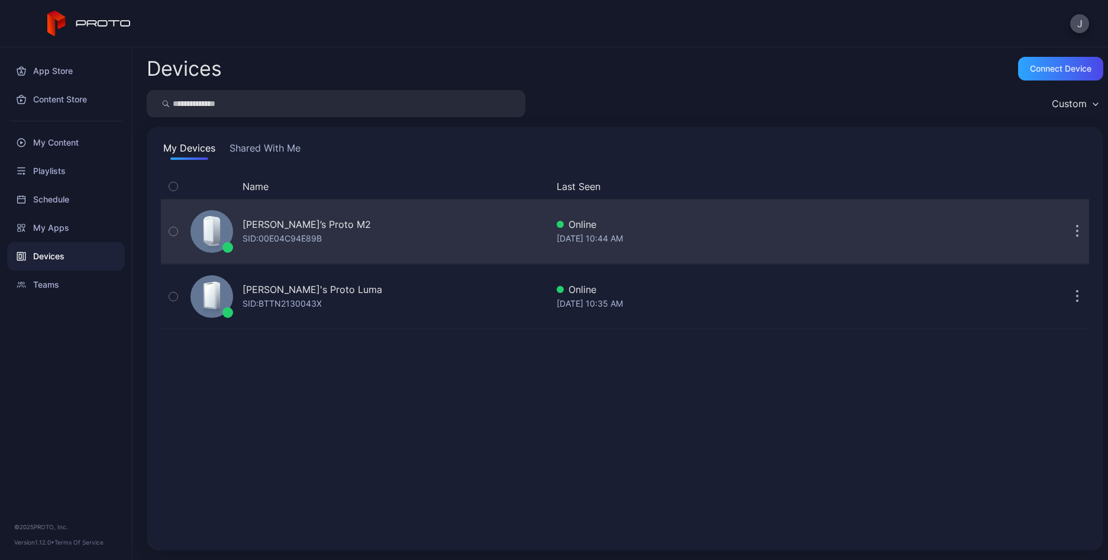
click at [283, 225] on div "[PERSON_NAME]’s Proto M2" at bounding box center [307, 224] width 128 height 14
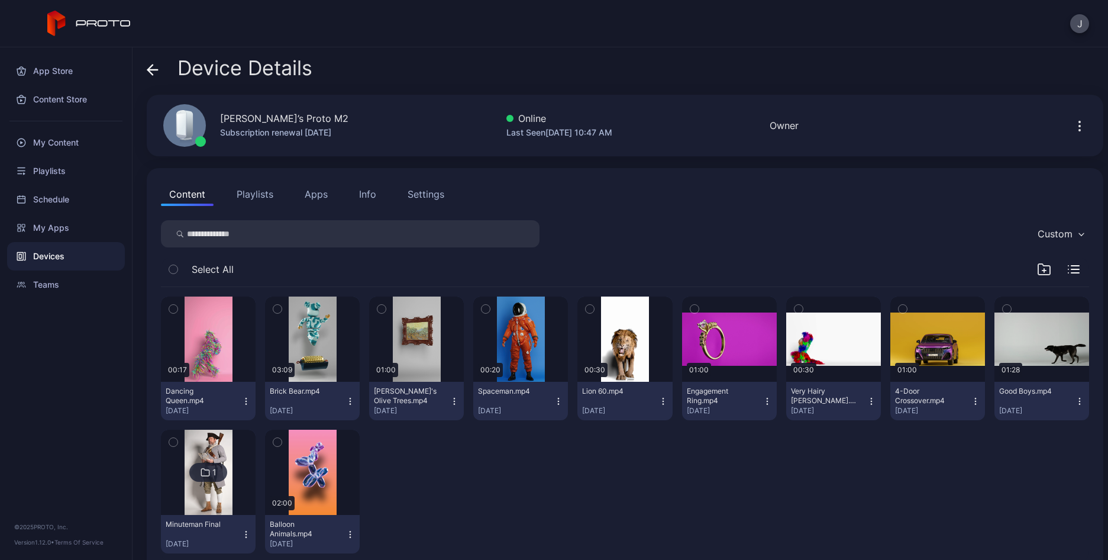
click at [156, 66] on icon at bounding box center [153, 70] width 12 height 12
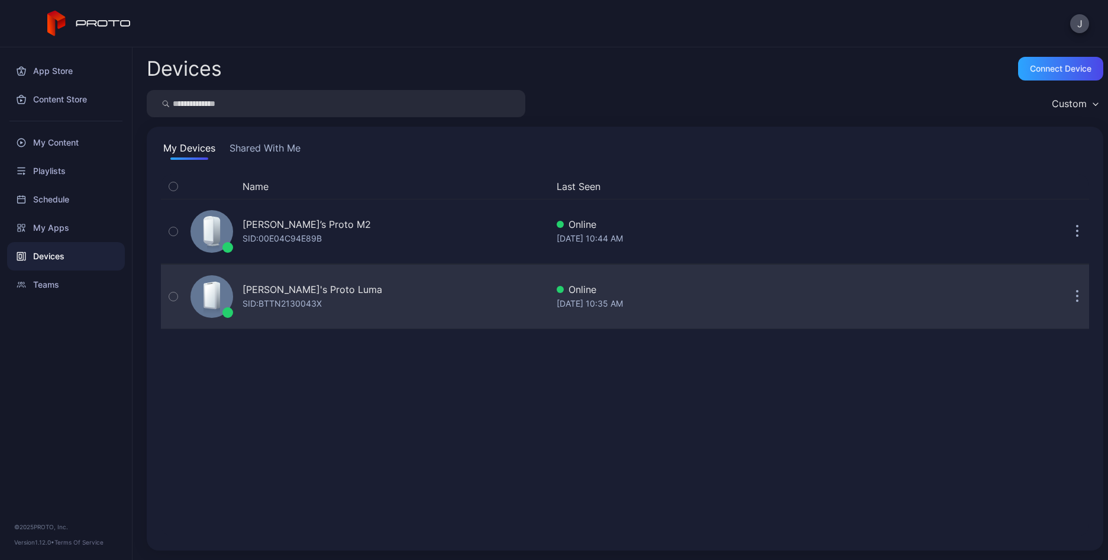
click at [282, 302] on div "SID: BTTN2130043X" at bounding box center [282, 303] width 79 height 14
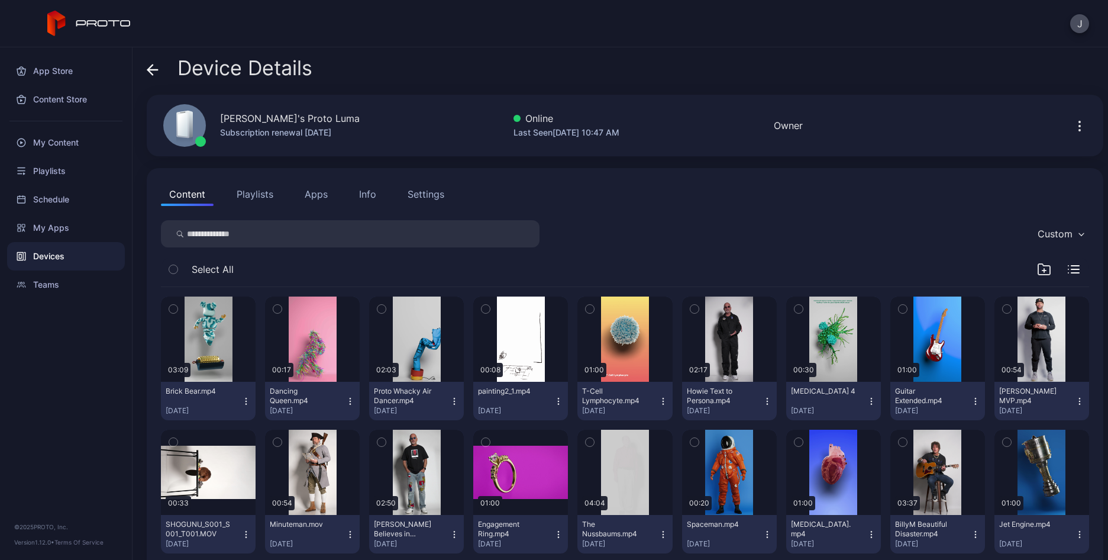
click at [149, 66] on icon at bounding box center [153, 70] width 12 height 12
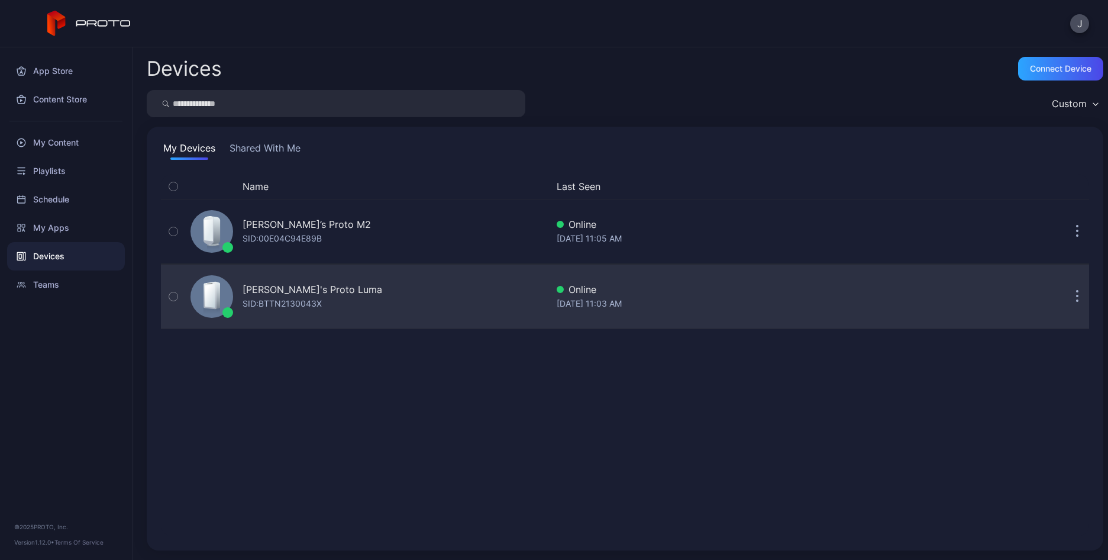
click at [283, 297] on div "SID: BTTN2130043X" at bounding box center [282, 303] width 79 height 14
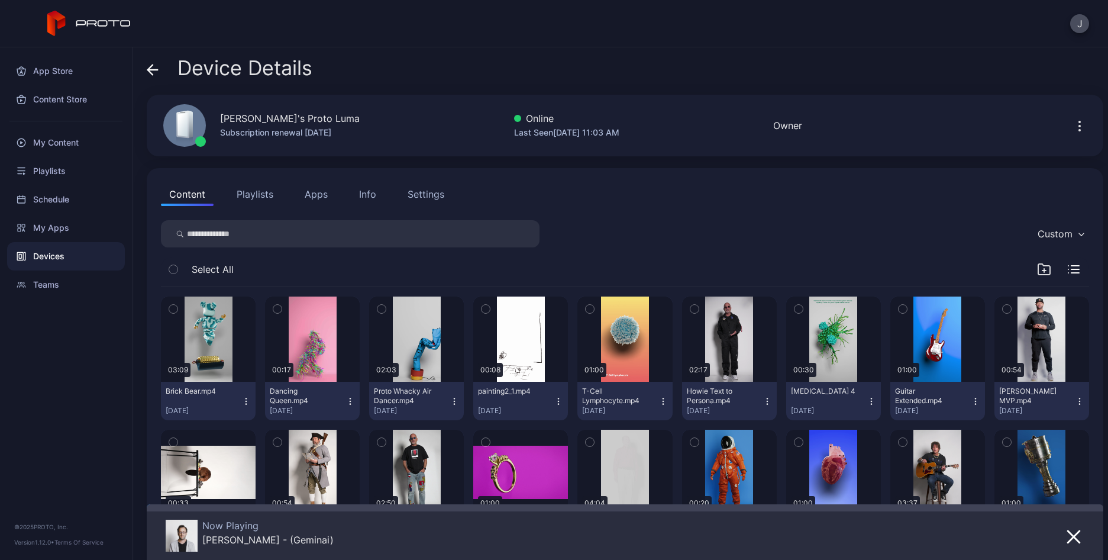
click at [315, 189] on button "Apps" at bounding box center [316, 194] width 40 height 24
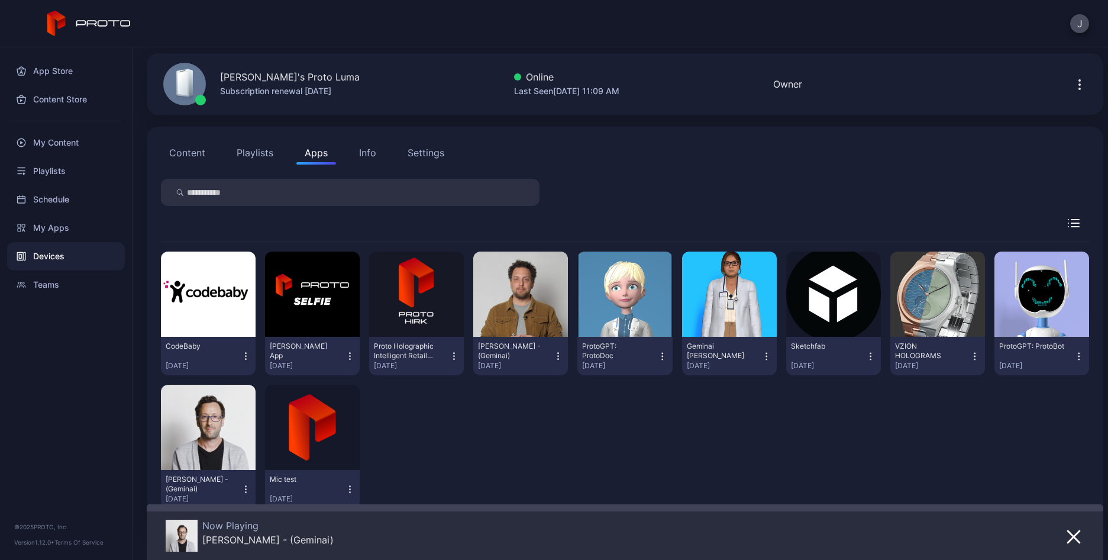
scroll to position [46, 0]
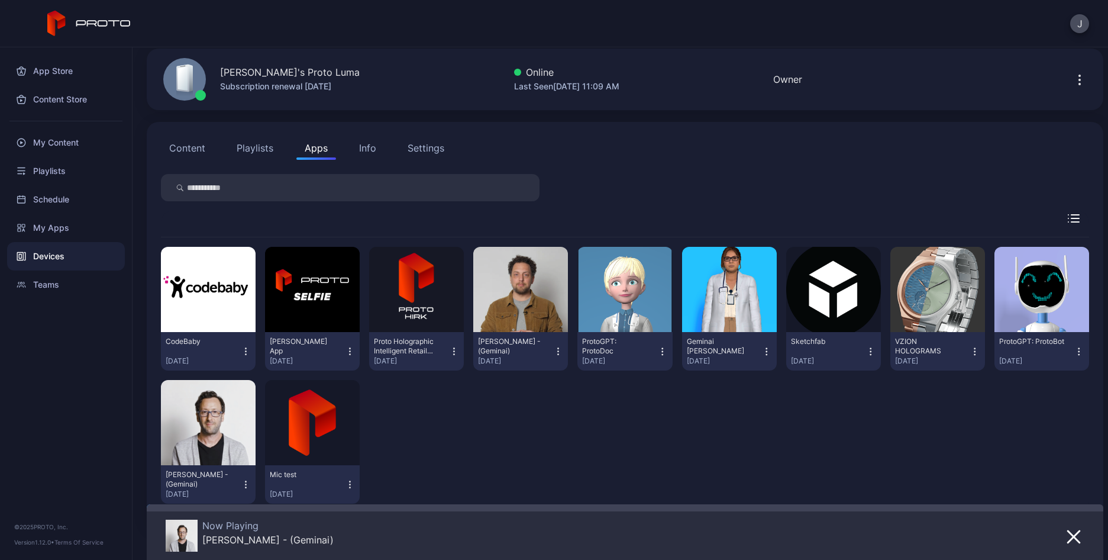
click at [60, 253] on div "Devices" at bounding box center [66, 256] width 118 height 28
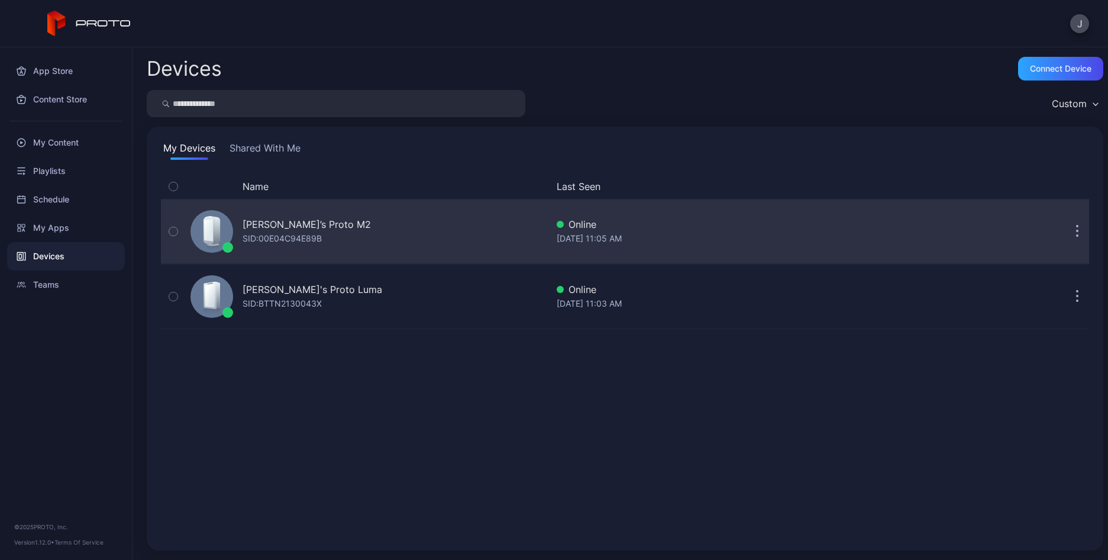
click at [317, 224] on div "[PERSON_NAME]’s Proto M2" at bounding box center [307, 224] width 128 height 14
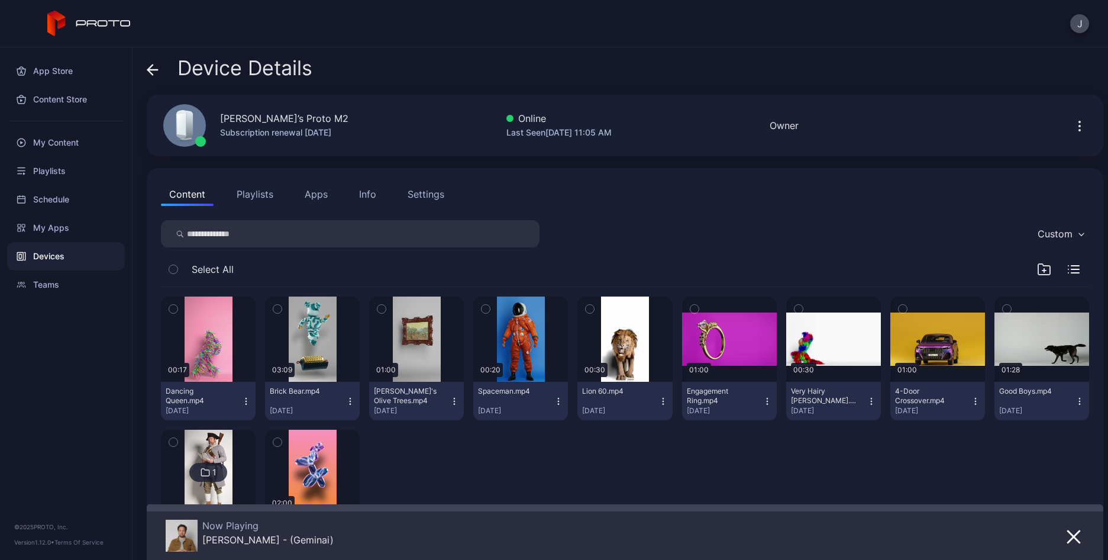
click at [319, 195] on button "Apps" at bounding box center [316, 194] width 40 height 24
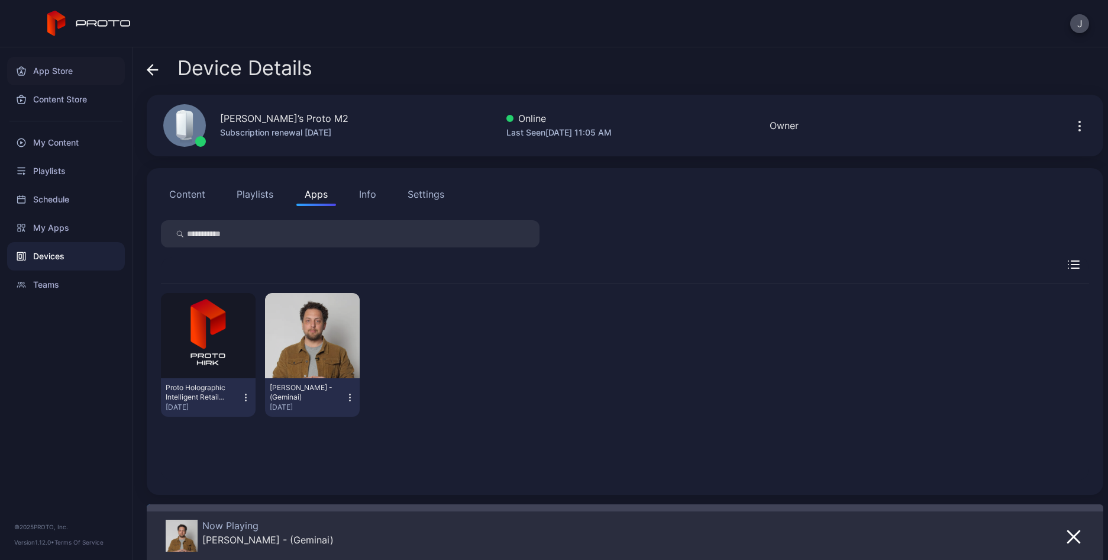
click at [55, 74] on div "App Store" at bounding box center [66, 71] width 118 height 28
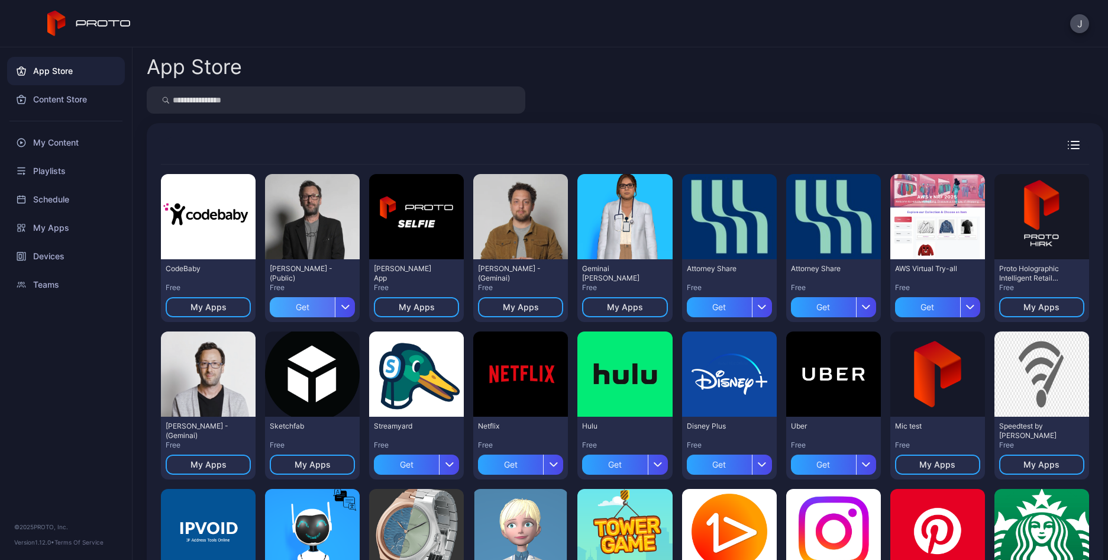
click at [305, 302] on div "Get" at bounding box center [302, 307] width 65 height 20
click at [51, 225] on div "My Apps" at bounding box center [66, 228] width 118 height 28
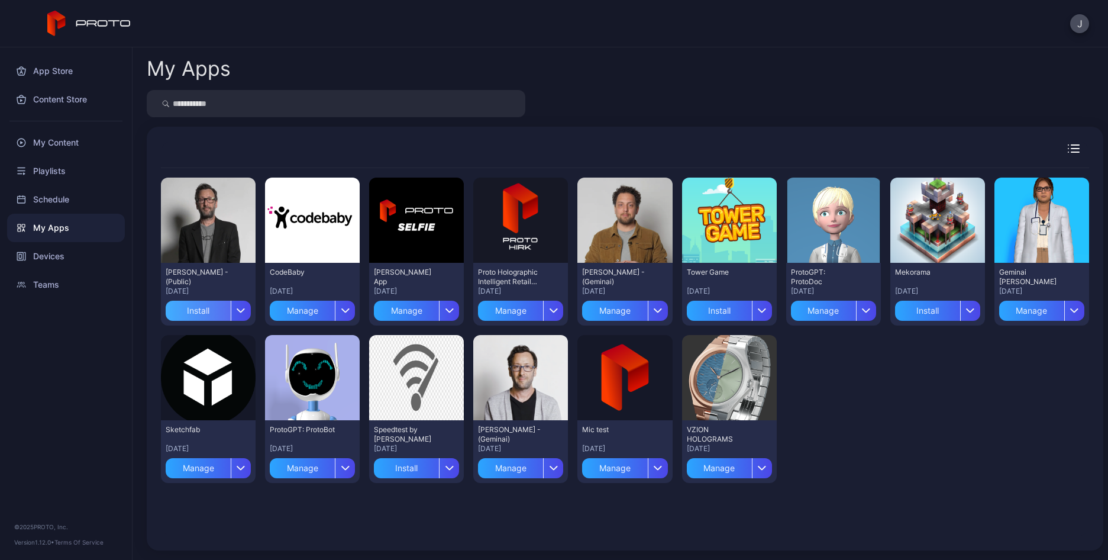
click at [193, 306] on div "Install" at bounding box center [198, 311] width 65 height 20
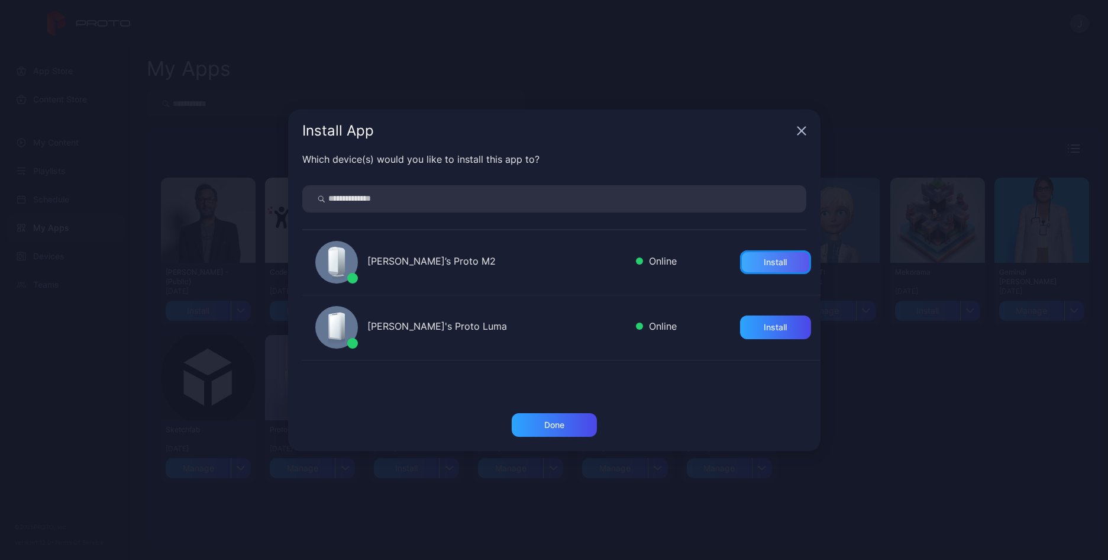
click at [766, 258] on div "Install" at bounding box center [775, 261] width 23 height 9
click at [764, 331] on div "Install" at bounding box center [775, 326] width 23 height 9
click at [568, 422] on div "Done" at bounding box center [554, 425] width 85 height 24
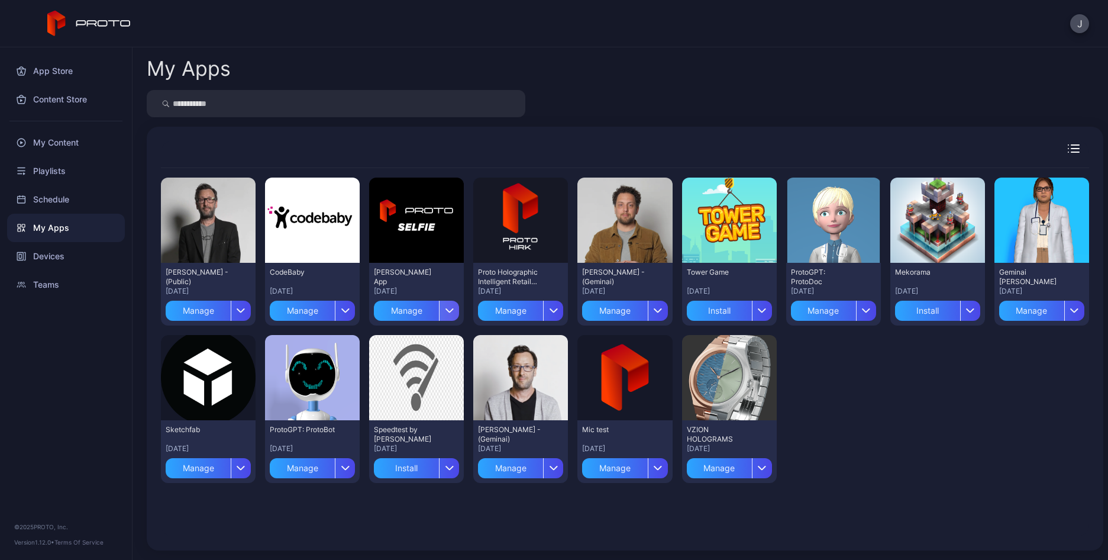
click at [445, 309] on icon "button" at bounding box center [449, 310] width 9 height 5
click at [387, 343] on button "Install" at bounding box center [413, 346] width 101 height 38
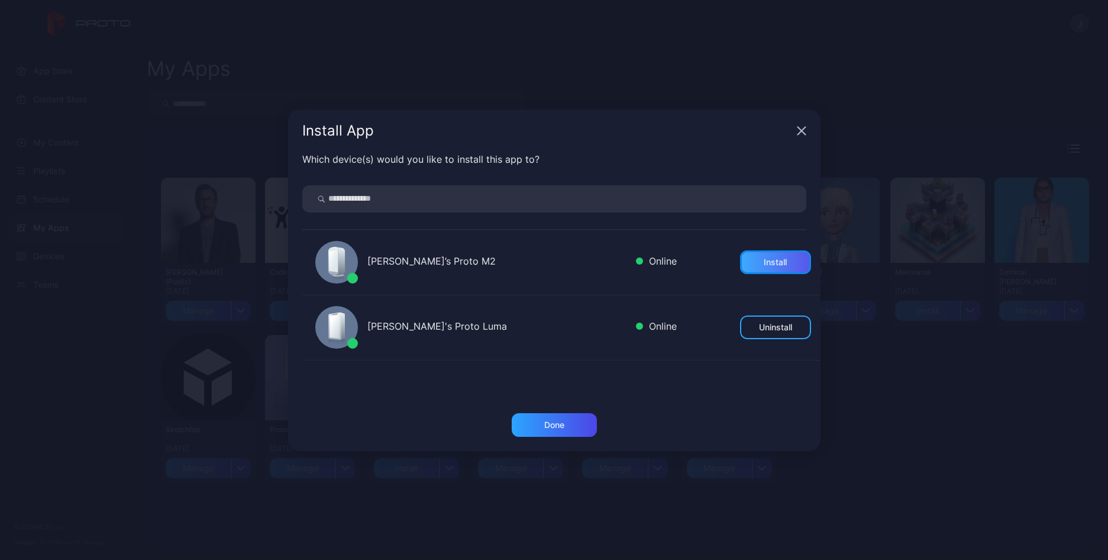
click at [764, 258] on div "Install" at bounding box center [775, 261] width 23 height 9
click at [576, 425] on div "Done" at bounding box center [554, 425] width 85 height 24
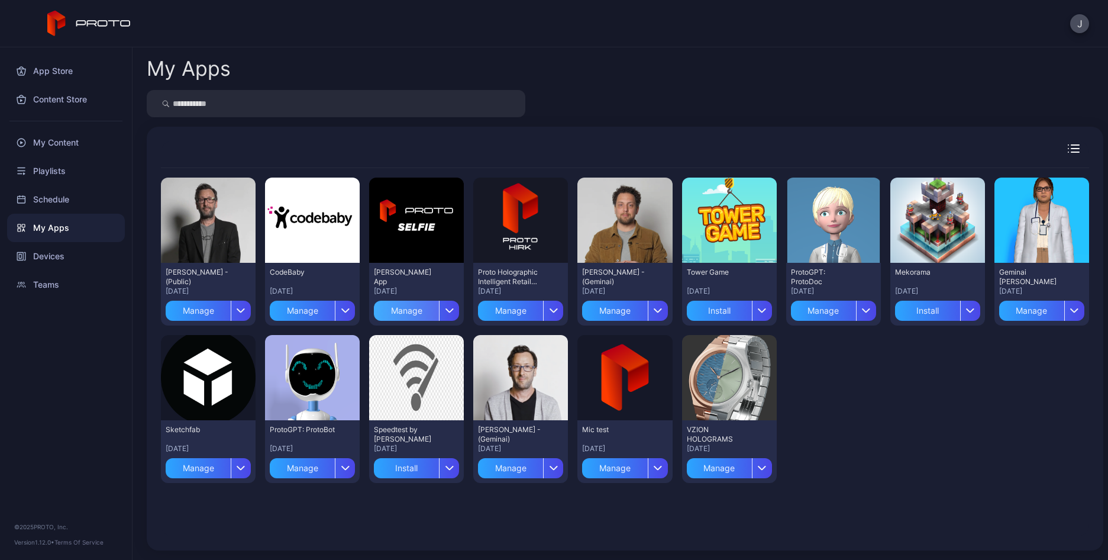
click at [412, 309] on div "Manage" at bounding box center [406, 311] width 65 height 20
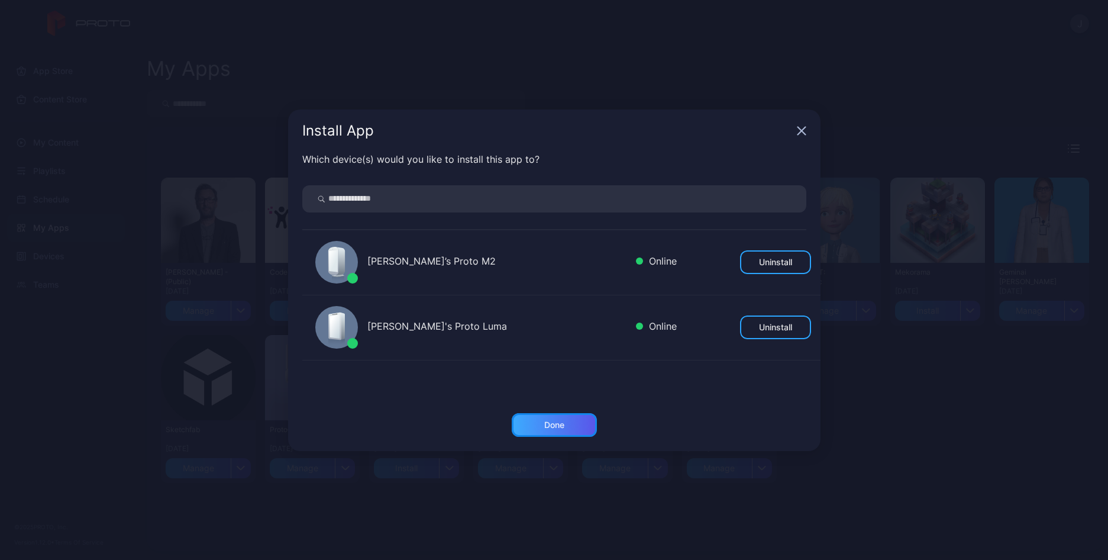
click at [548, 424] on div "Done" at bounding box center [554, 424] width 20 height 9
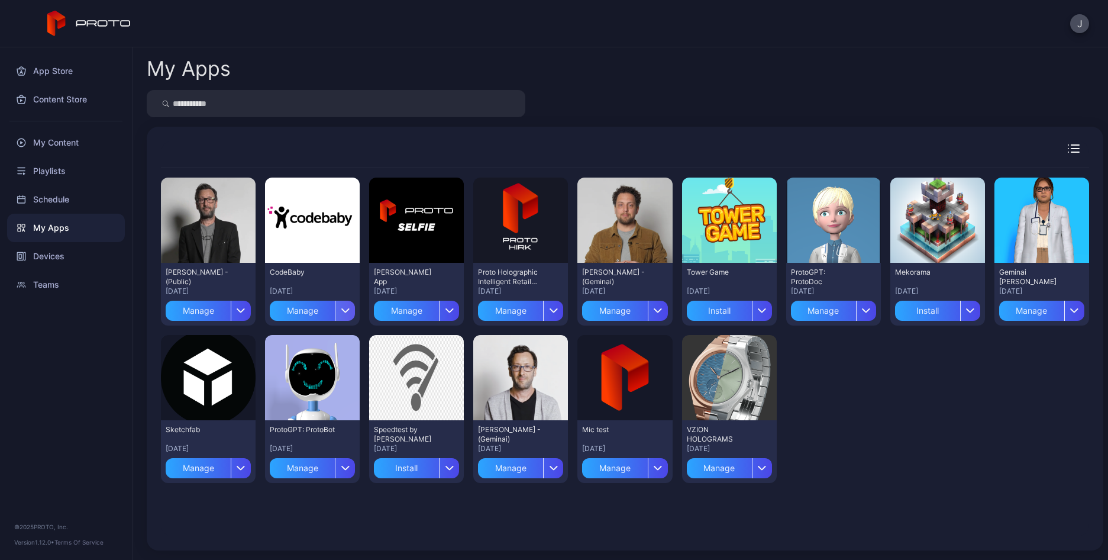
click at [342, 310] on icon "button" at bounding box center [345, 310] width 9 height 5
click at [295, 342] on button "Install" at bounding box center [310, 346] width 101 height 38
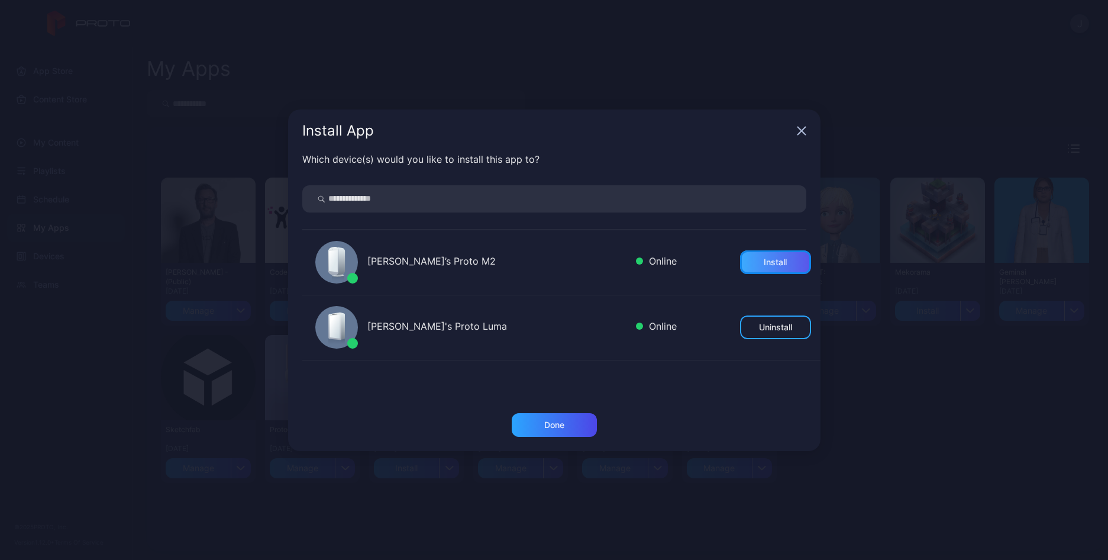
click at [771, 261] on div "Install" at bounding box center [775, 261] width 23 height 9
click at [554, 421] on div "Done" at bounding box center [554, 424] width 20 height 9
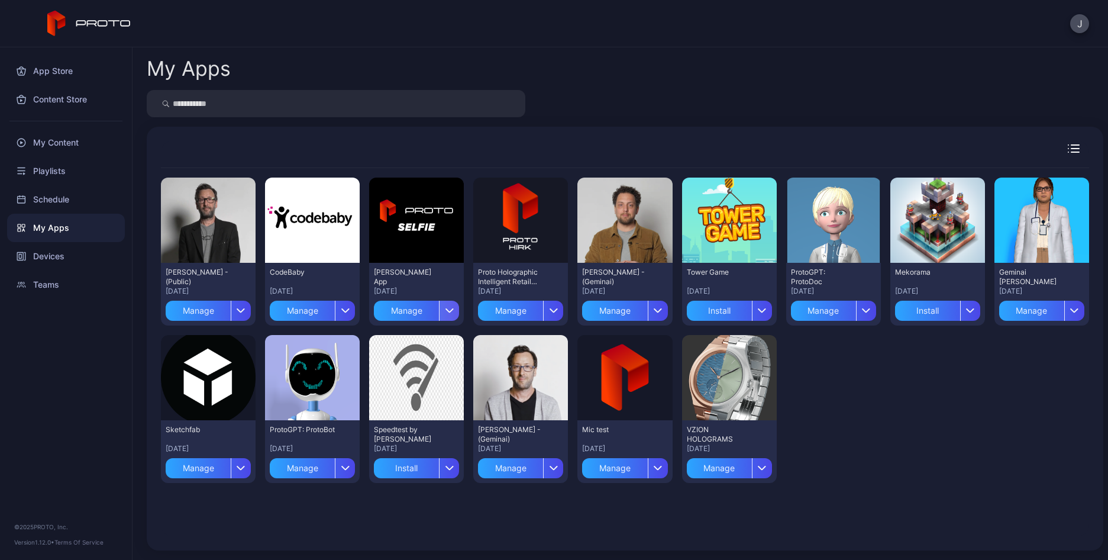
click at [445, 306] on div "button" at bounding box center [449, 311] width 20 height 20
click at [398, 348] on button "Install" at bounding box center [413, 346] width 101 height 38
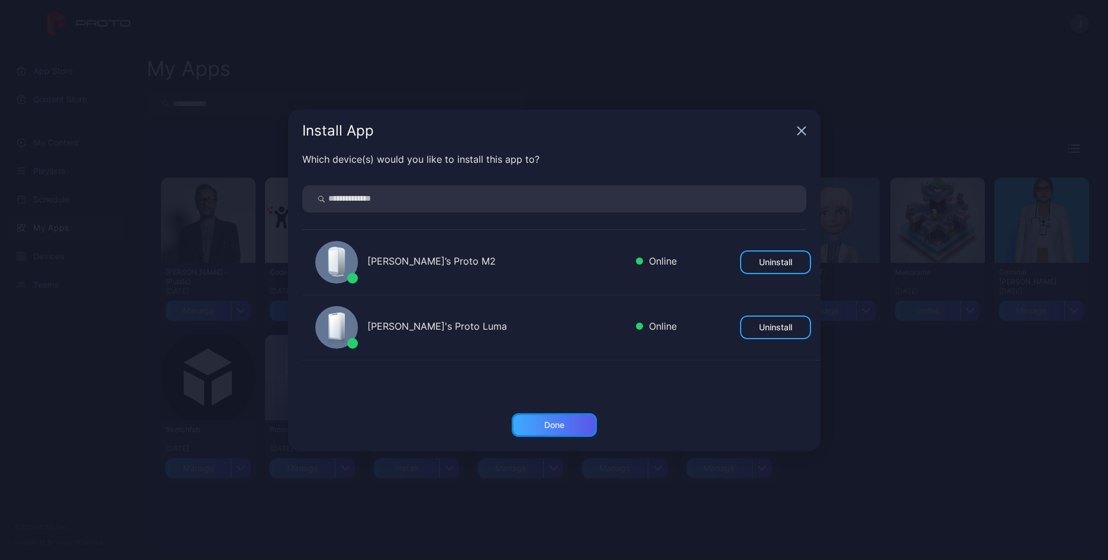
click at [558, 421] on div "Done" at bounding box center [554, 424] width 20 height 9
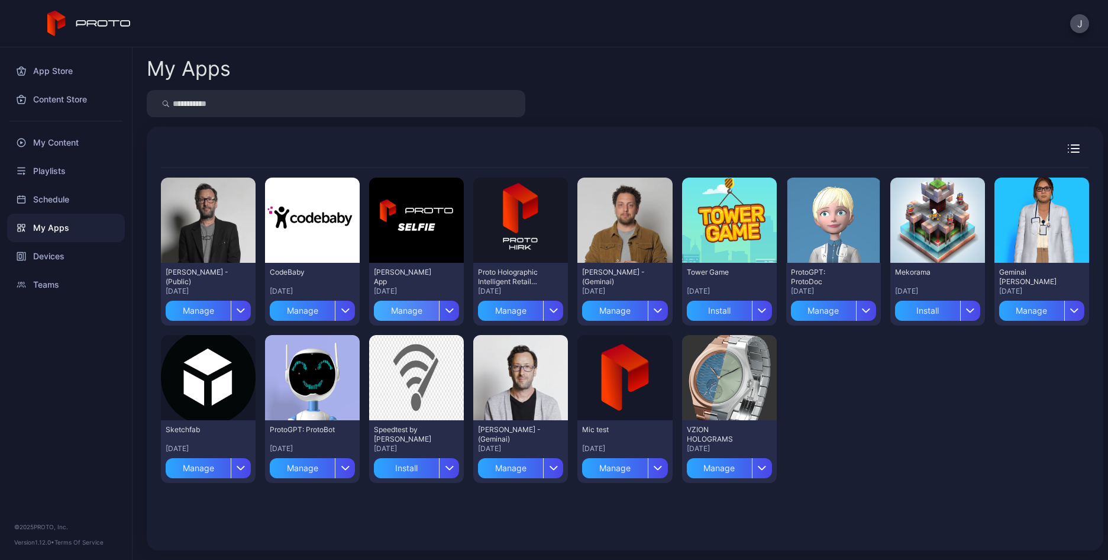
click at [406, 312] on div "Manage" at bounding box center [406, 311] width 65 height 20
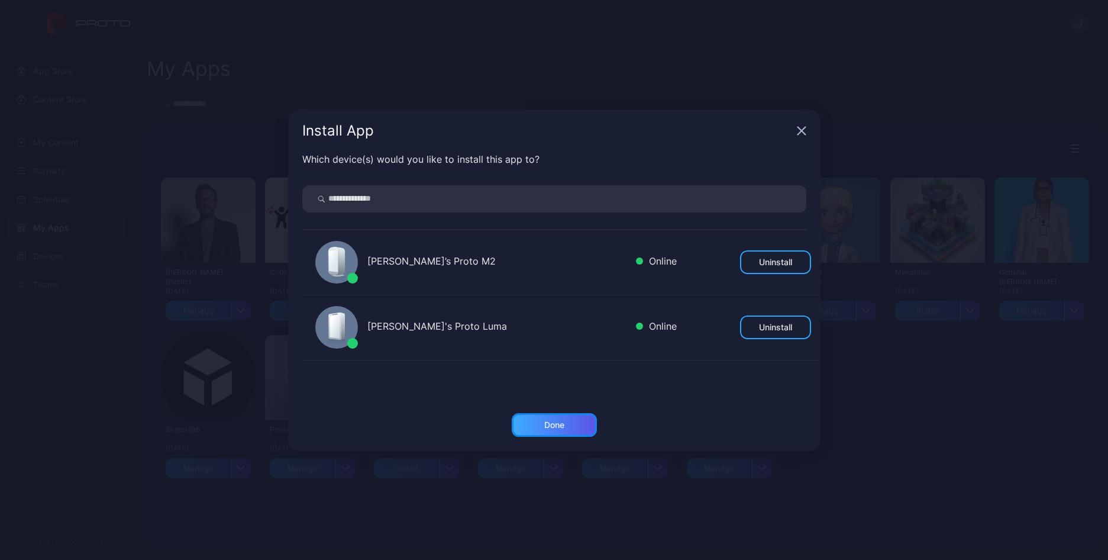
click at [550, 425] on div "Done" at bounding box center [554, 424] width 20 height 9
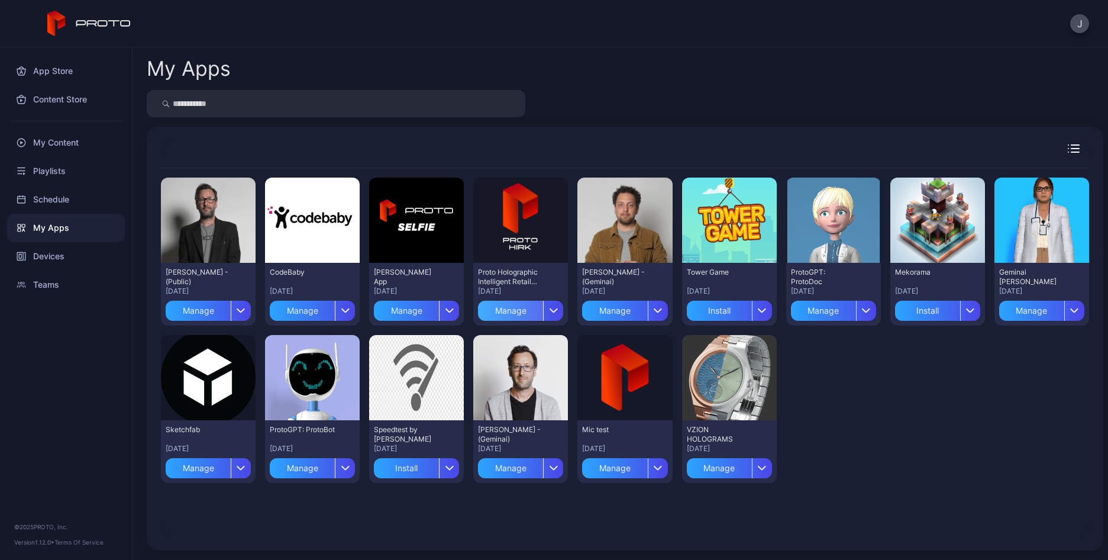
click at [507, 306] on div "Manage" at bounding box center [510, 311] width 65 height 20
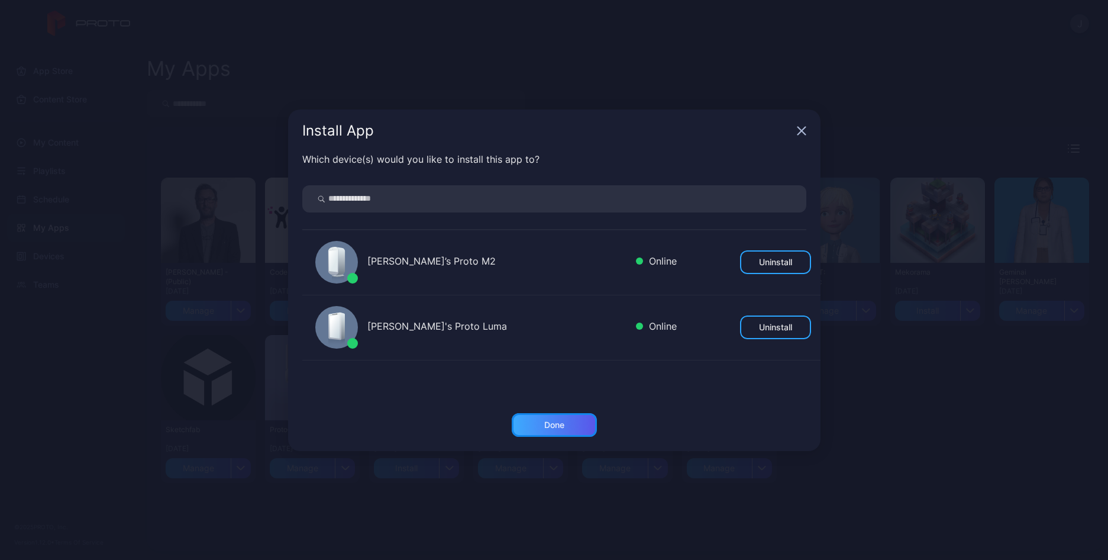
click at [560, 424] on div "Done" at bounding box center [554, 424] width 20 height 9
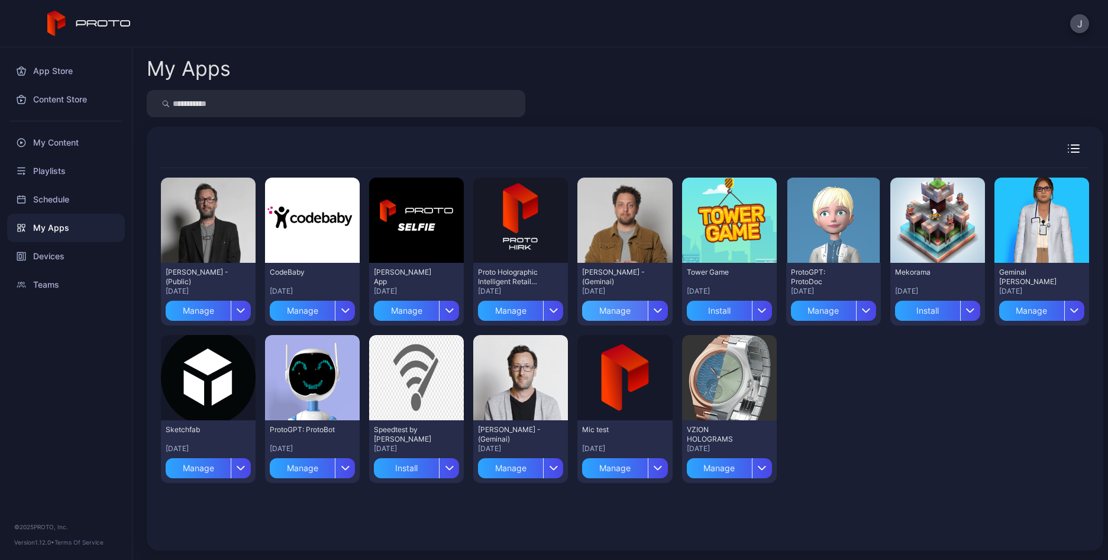
click at [604, 312] on div "Manage" at bounding box center [614, 311] width 65 height 20
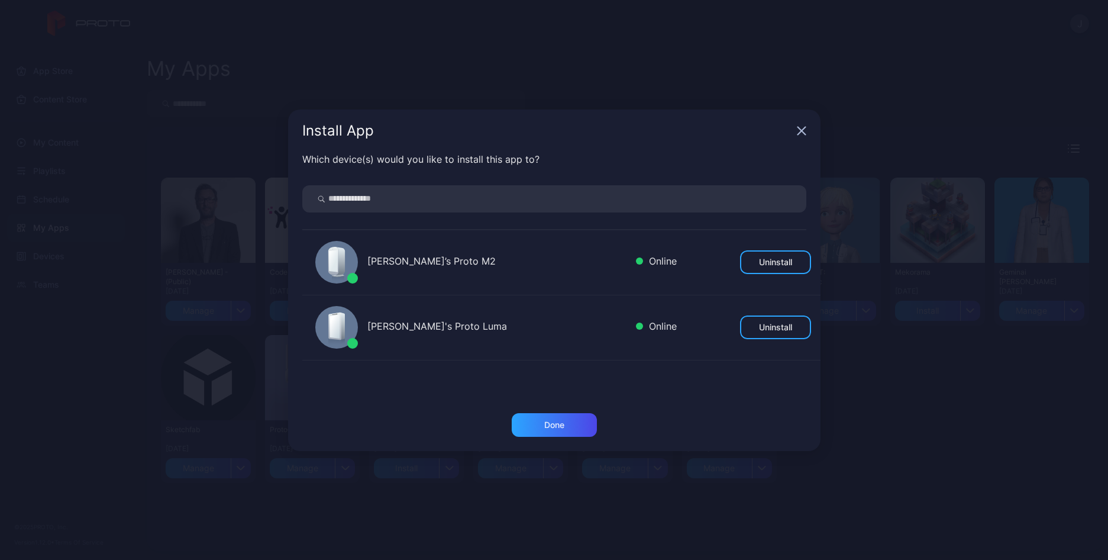
click at [799, 131] on icon "button" at bounding box center [801, 130] width 9 height 9
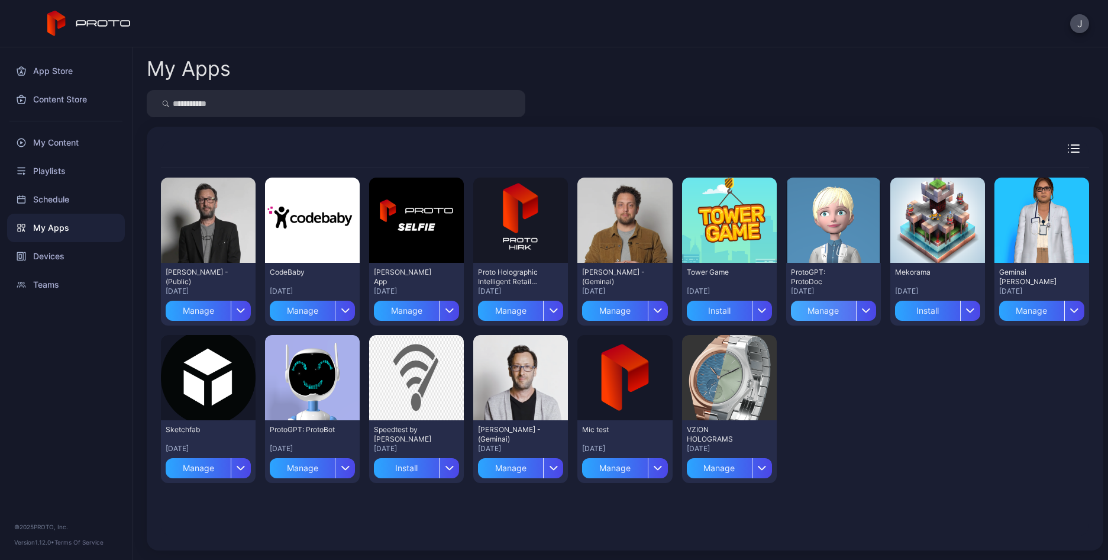
click at [803, 306] on div "Manage" at bounding box center [823, 311] width 65 height 20
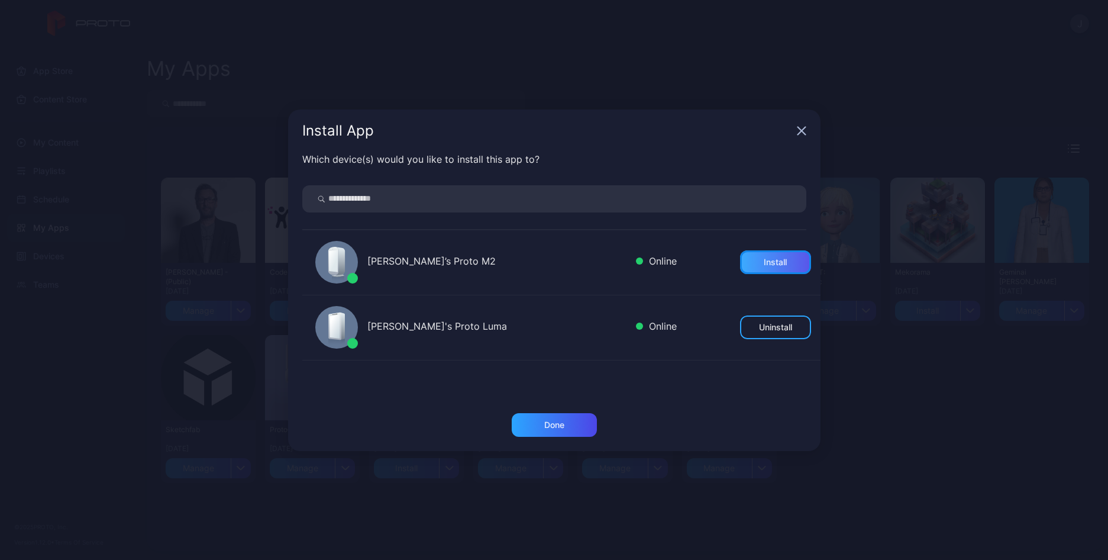
click at [778, 260] on div "Install" at bounding box center [775, 262] width 71 height 24
click at [558, 421] on div "Done" at bounding box center [554, 424] width 20 height 9
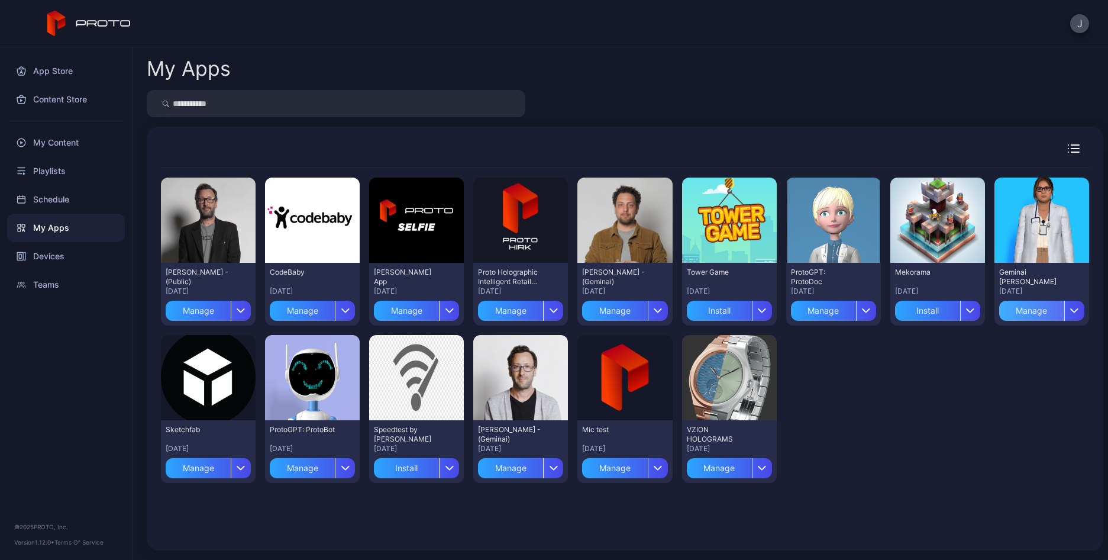
click at [1019, 311] on div "Manage" at bounding box center [1031, 311] width 65 height 20
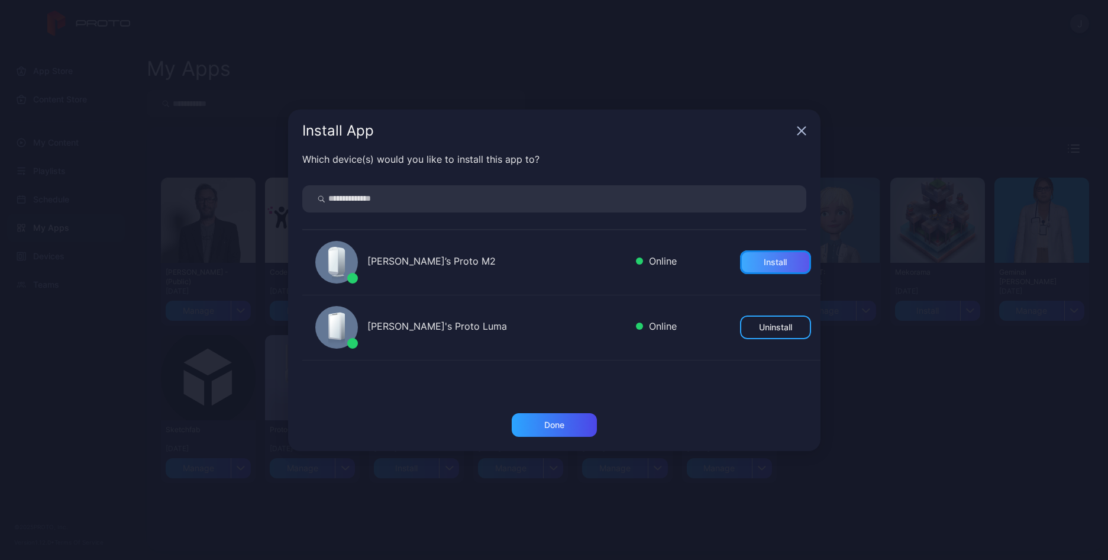
click at [764, 260] on div "Install" at bounding box center [775, 261] width 23 height 9
click at [575, 422] on div "Done" at bounding box center [554, 425] width 85 height 24
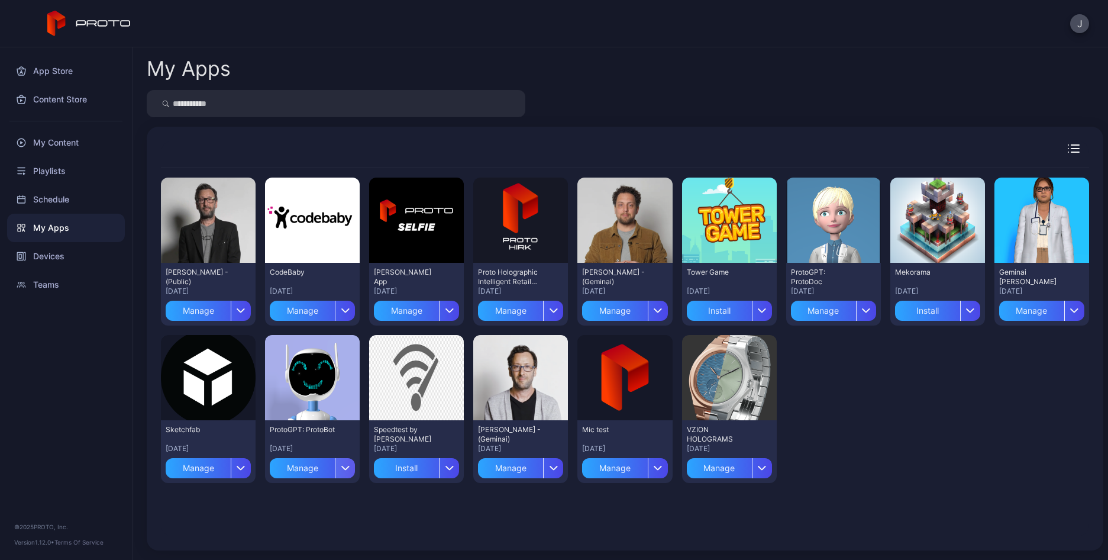
click at [341, 466] on icon "button" at bounding box center [345, 467] width 9 height 5
click at [290, 499] on button "Install" at bounding box center [310, 503] width 101 height 38
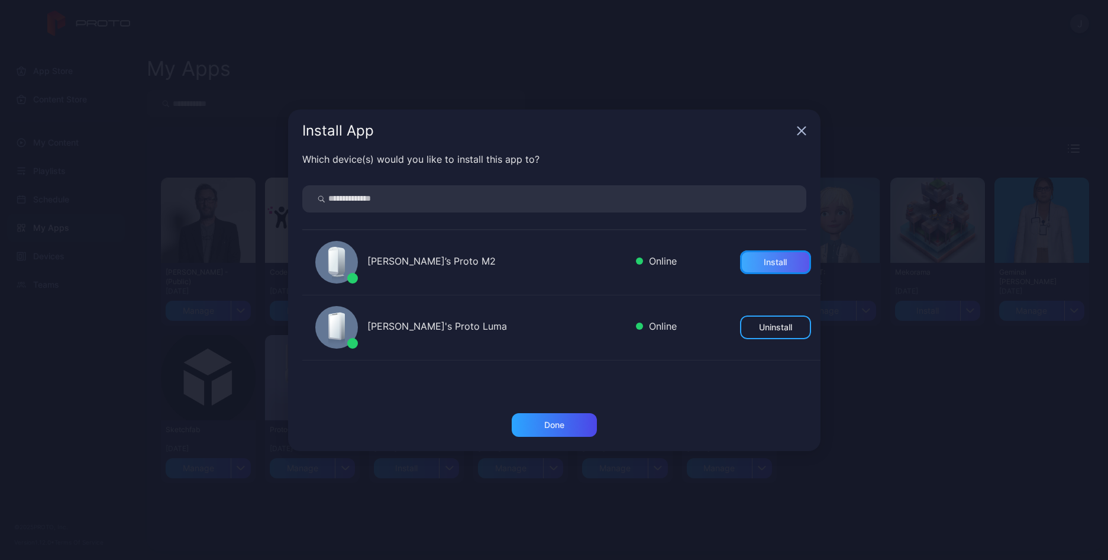
click at [764, 261] on div "Install" at bounding box center [775, 261] width 23 height 9
click at [586, 418] on div "Done" at bounding box center [554, 425] width 85 height 24
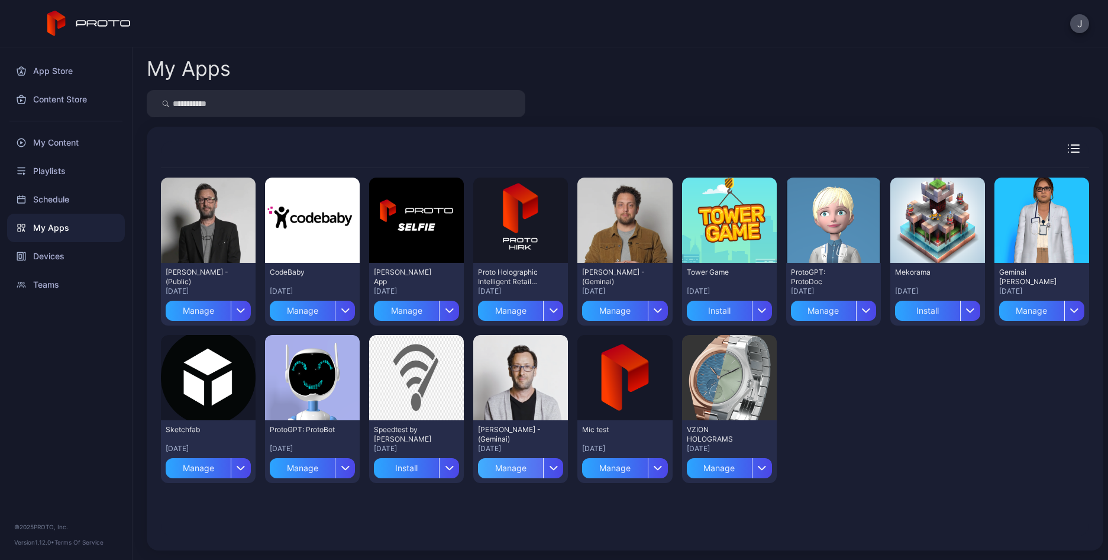
click at [499, 464] on div "Manage" at bounding box center [510, 468] width 65 height 20
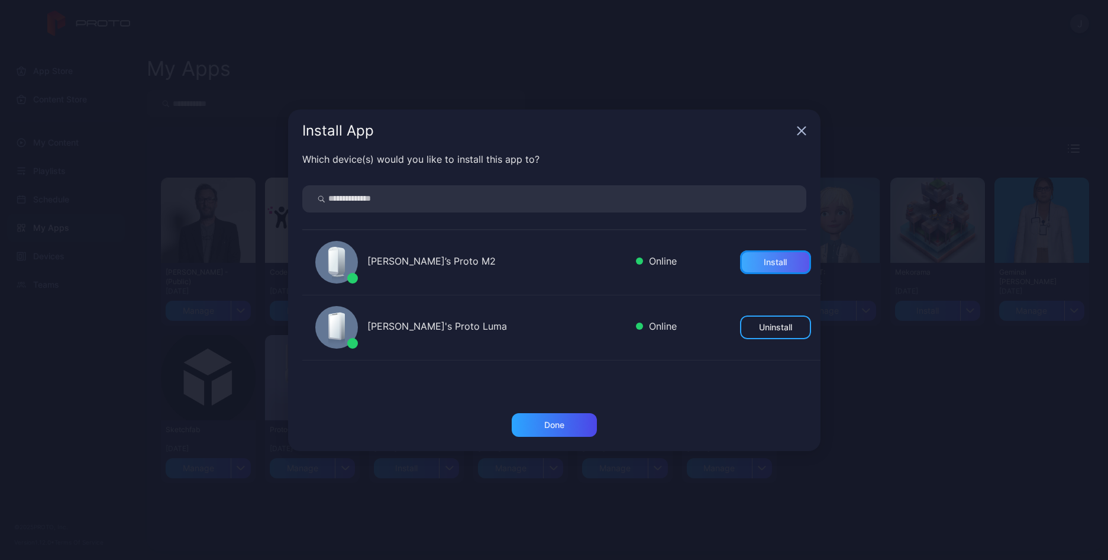
click at [782, 260] on div "Install" at bounding box center [775, 262] width 71 height 24
click at [567, 421] on div "Done" at bounding box center [554, 425] width 85 height 24
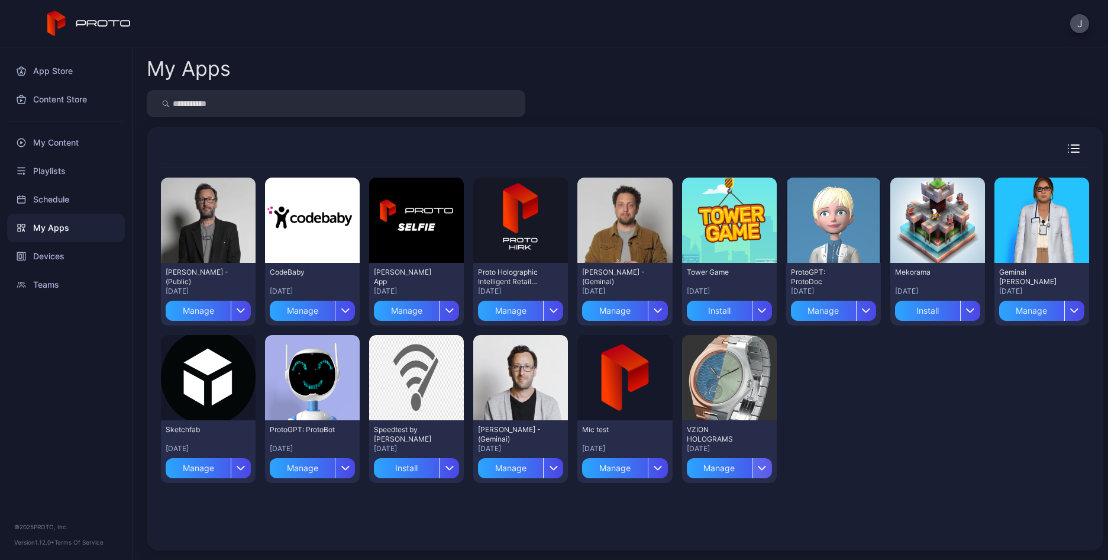
click at [758, 469] on icon "button" at bounding box center [761, 468] width 7 height 4
click at [703, 502] on button "Install" at bounding box center [720, 503] width 101 height 38
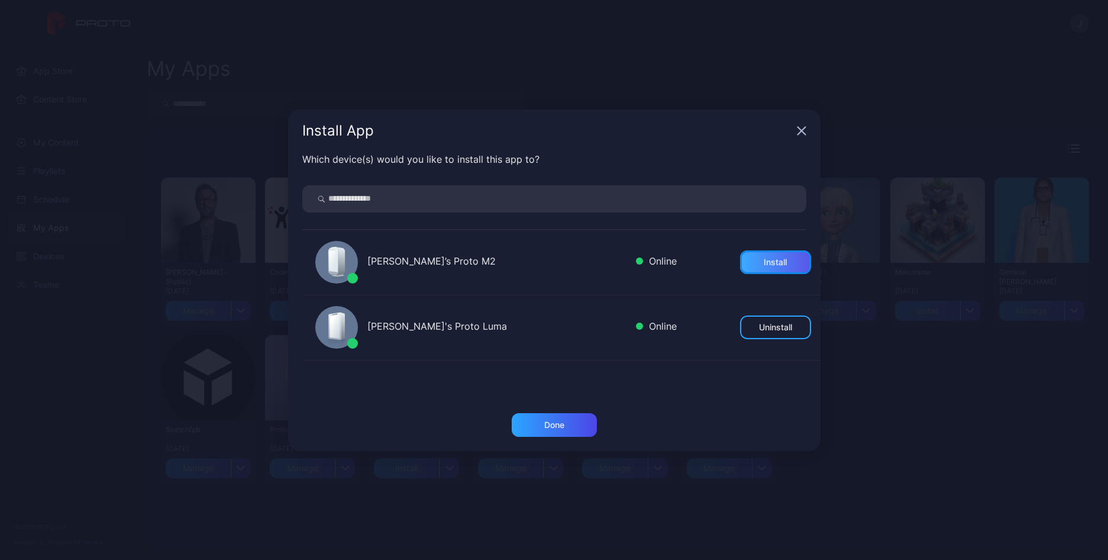
click at [781, 259] on div "Install" at bounding box center [775, 262] width 71 height 24
click at [803, 133] on icon "button" at bounding box center [801, 131] width 8 height 8
